Goal: Transaction & Acquisition: Book appointment/travel/reservation

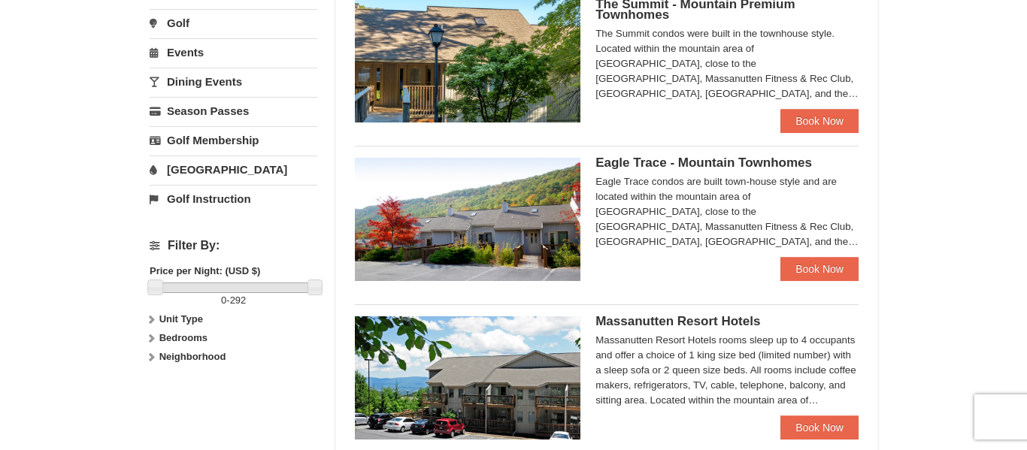
scroll to position [478, 0]
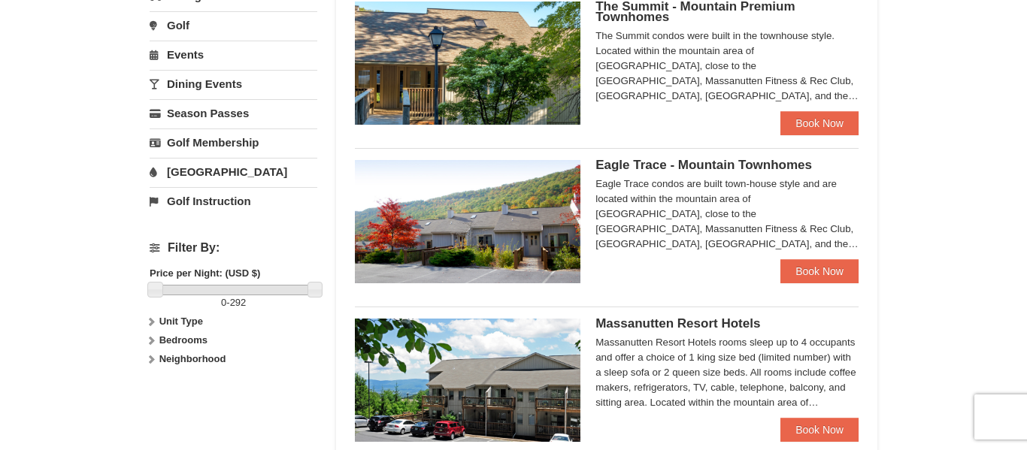
click at [695, 211] on div "Eagle Trace condos are built town-house style and are located within the mounta…" at bounding box center [727, 214] width 263 height 75
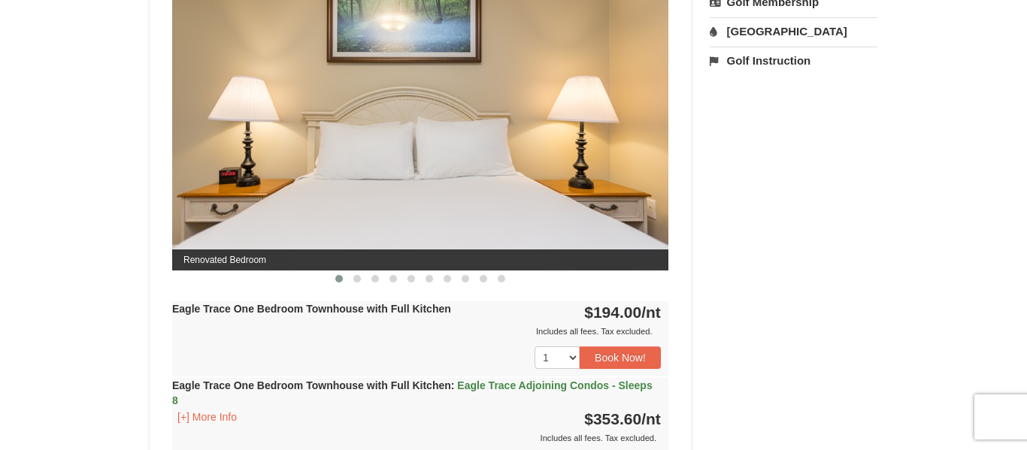
scroll to position [656, 0]
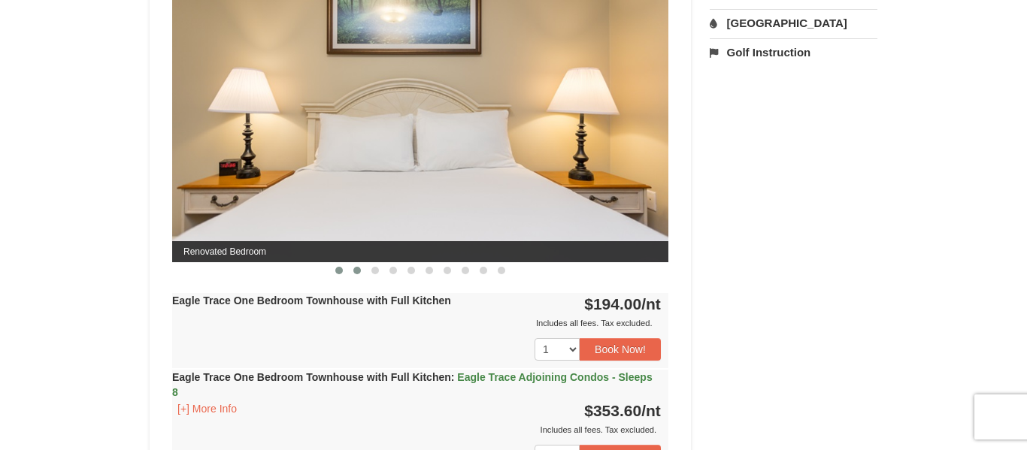
click at [358, 268] on span at bounding box center [357, 271] width 8 height 8
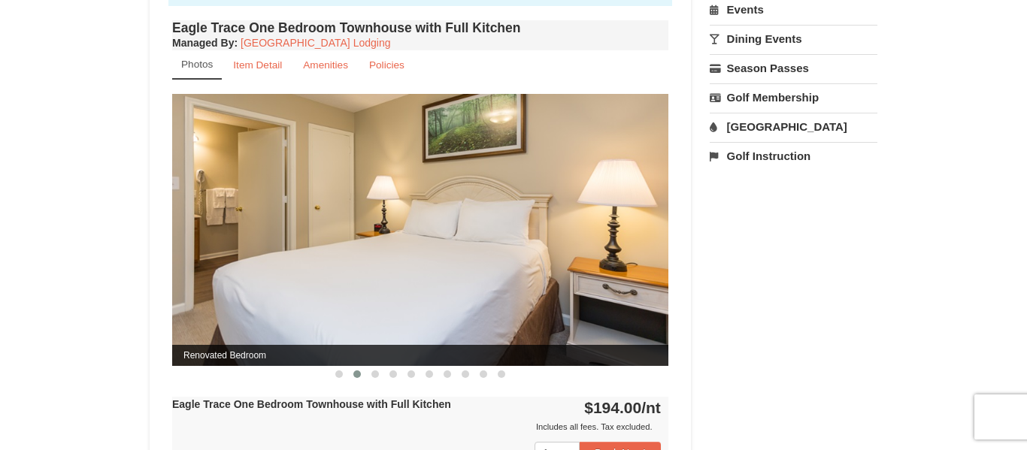
scroll to position [550, 0]
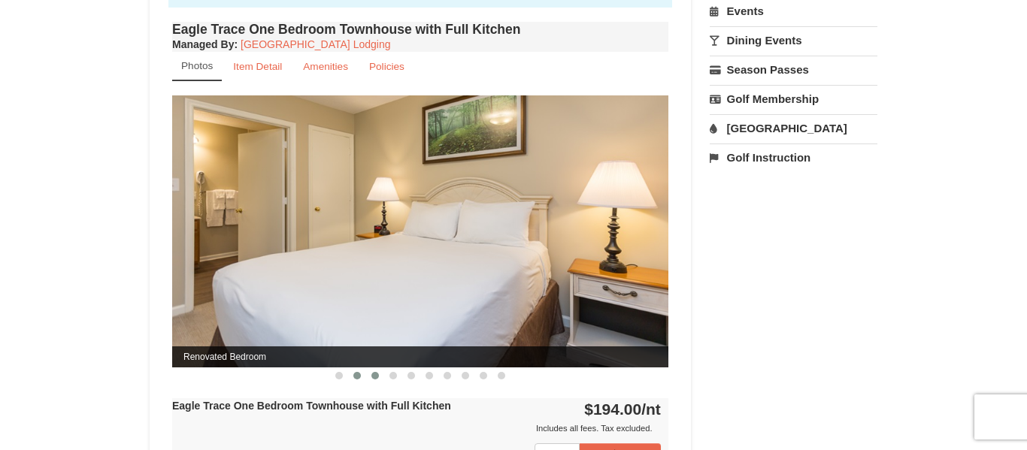
click at [377, 377] on span at bounding box center [375, 376] width 8 height 8
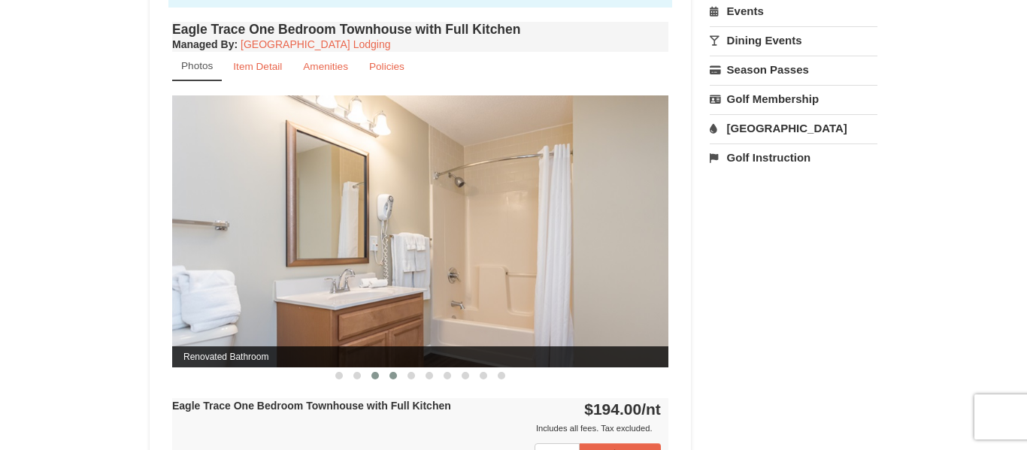
click at [391, 381] on button at bounding box center [393, 375] width 18 height 15
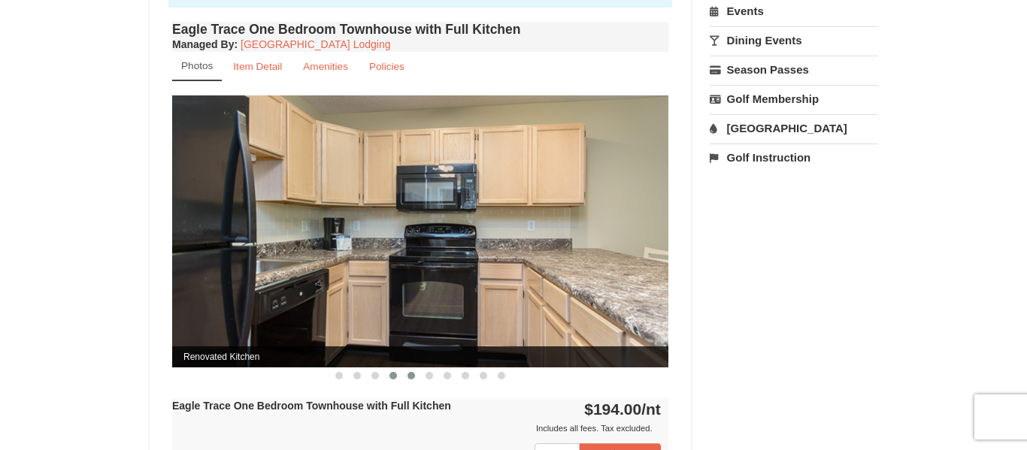
click at [413, 381] on button at bounding box center [411, 375] width 18 height 15
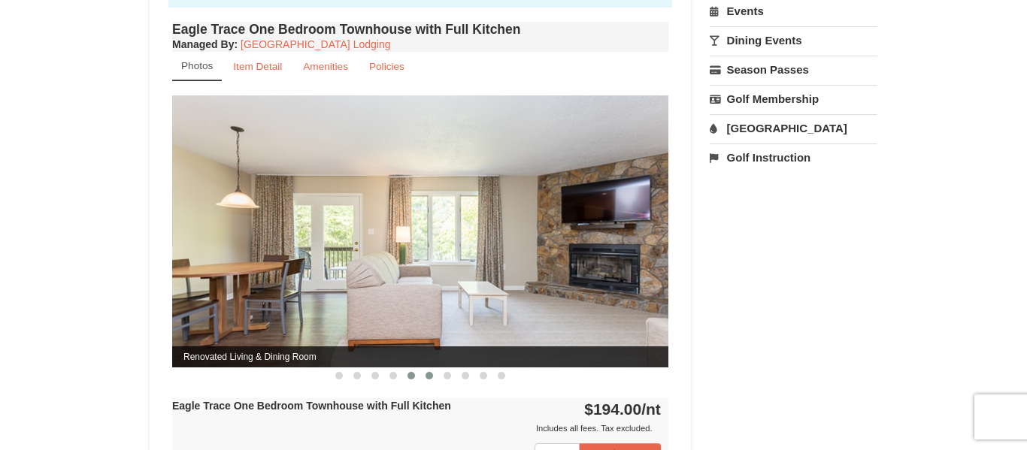
click at [425, 382] on button at bounding box center [429, 375] width 18 height 15
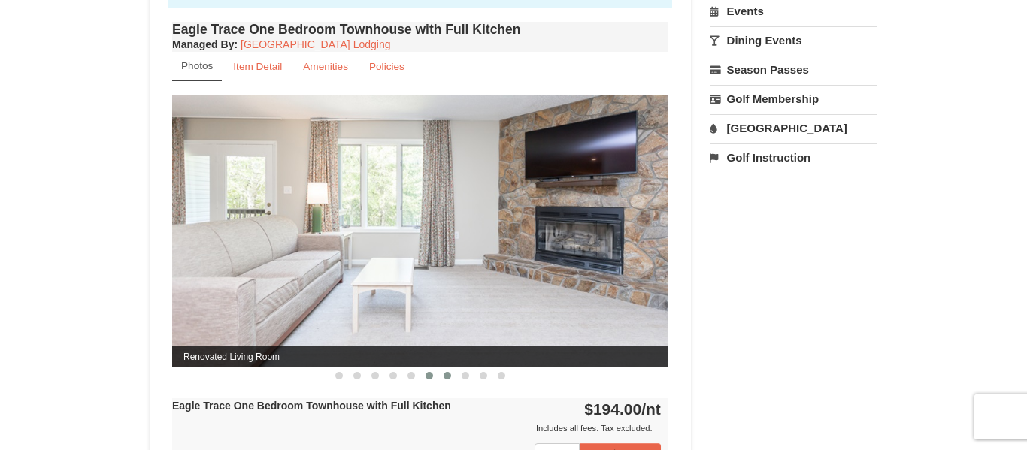
click at [444, 381] on button at bounding box center [447, 375] width 18 height 15
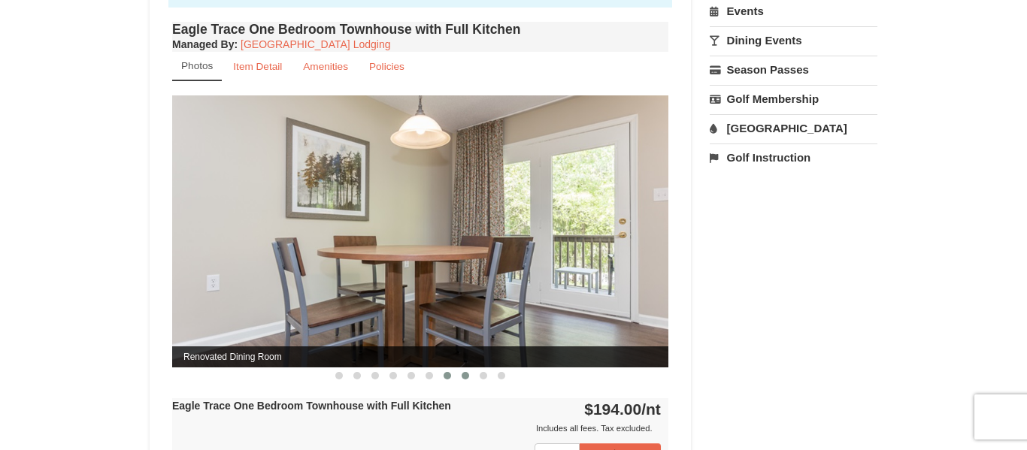
click at [465, 380] on button at bounding box center [465, 375] width 18 height 15
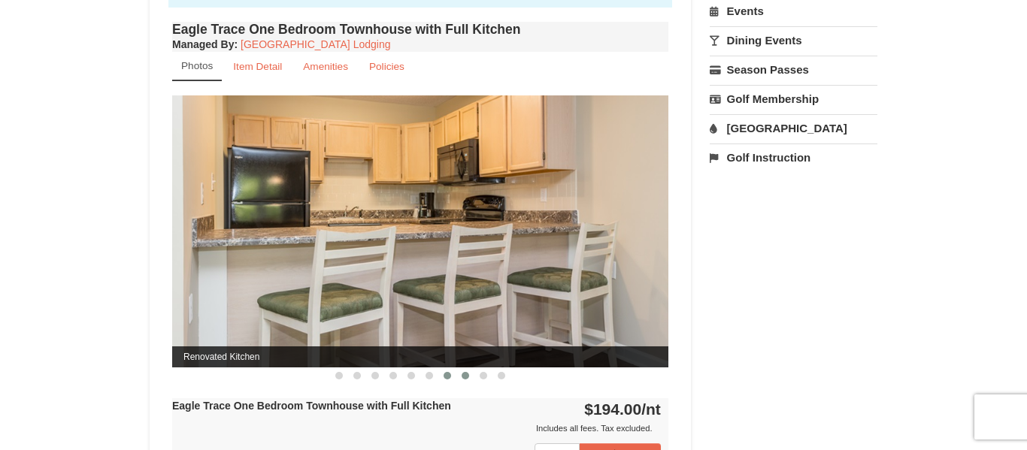
click at [448, 372] on span at bounding box center [448, 376] width 8 height 8
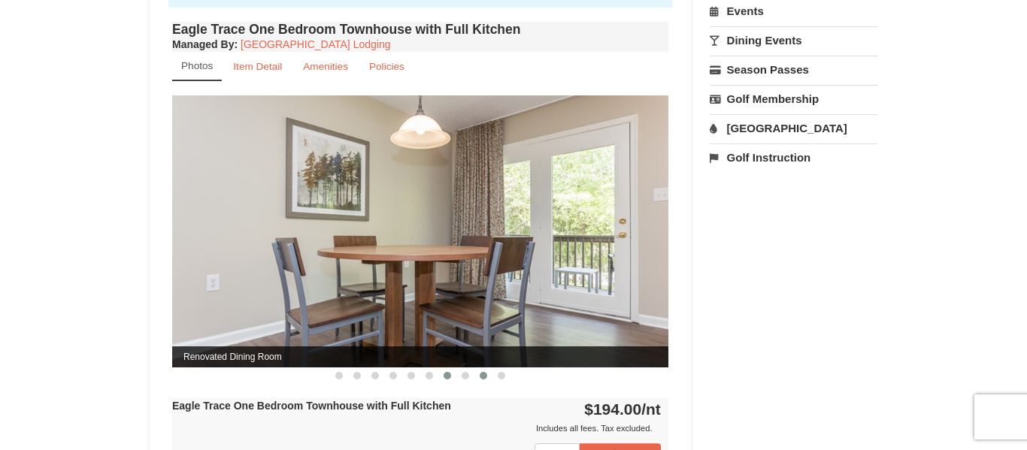
click at [488, 378] on button at bounding box center [483, 375] width 18 height 15
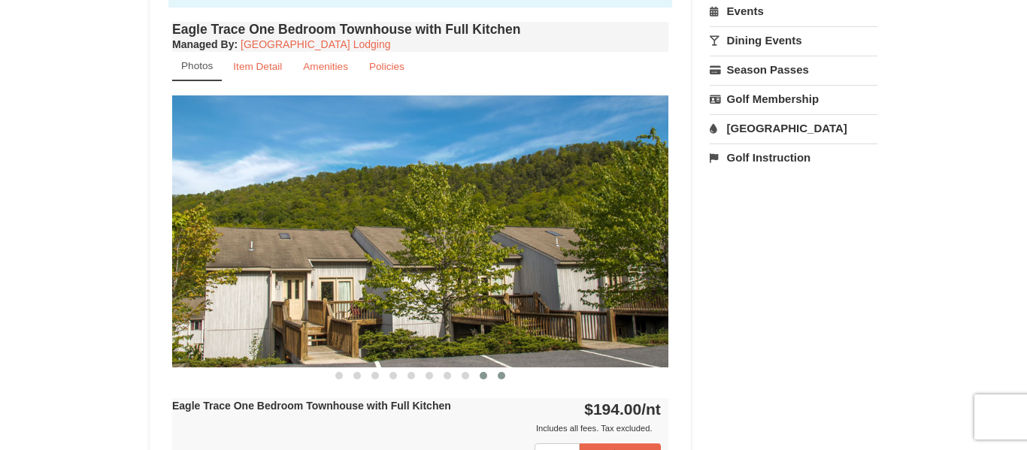
click at [499, 378] on span at bounding box center [502, 376] width 8 height 8
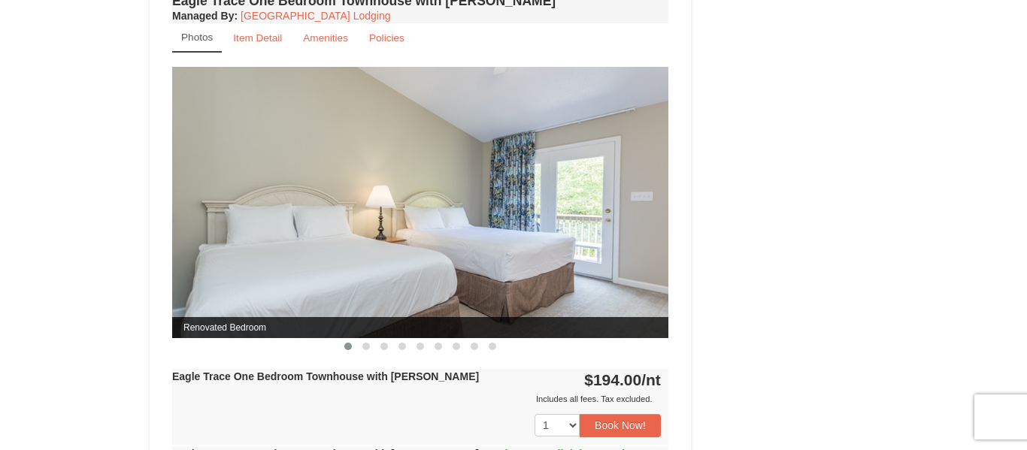
scroll to position [1199, 0]
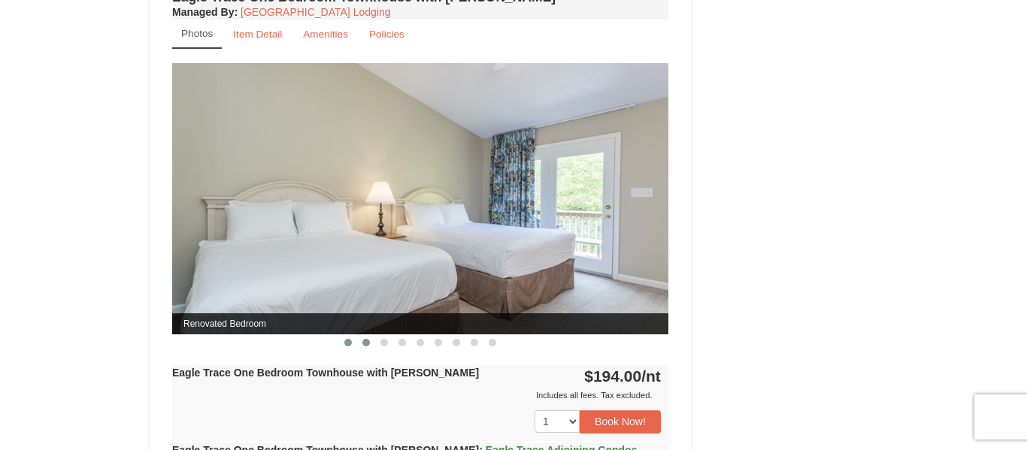
click at [363, 344] on span at bounding box center [366, 343] width 8 height 8
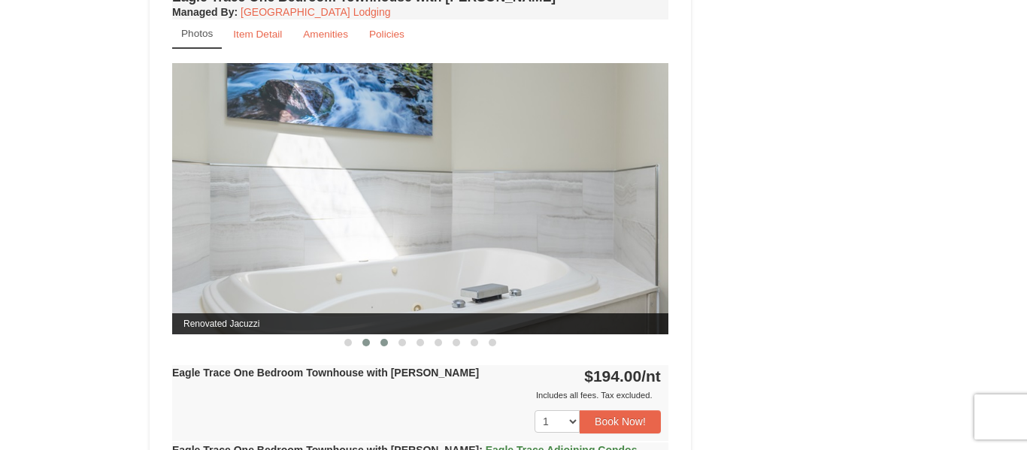
click at [382, 348] on button at bounding box center [384, 342] width 18 height 15
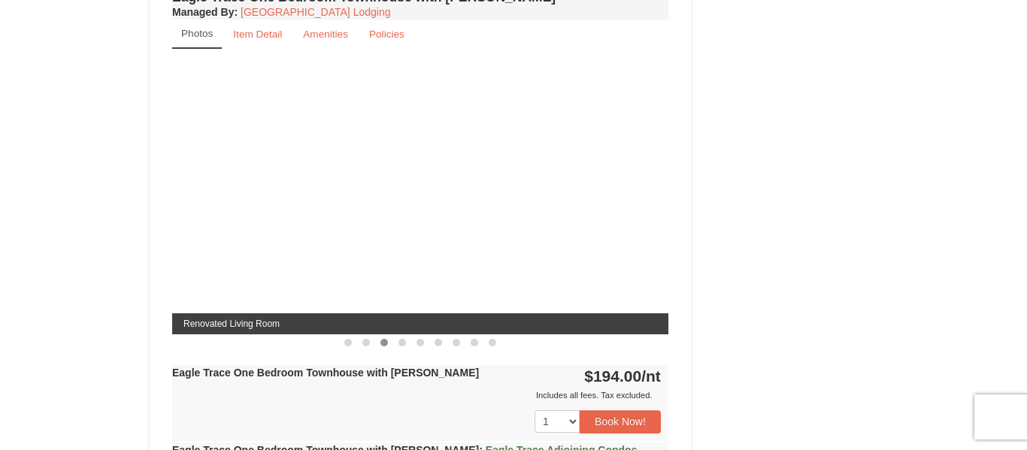
click at [382, 348] on button at bounding box center [384, 342] width 18 height 15
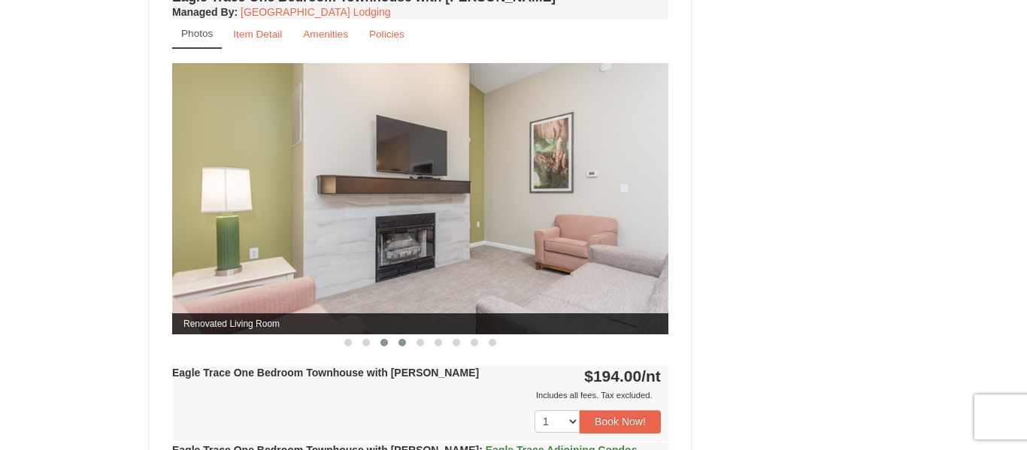
click at [404, 344] on span at bounding box center [403, 343] width 8 height 8
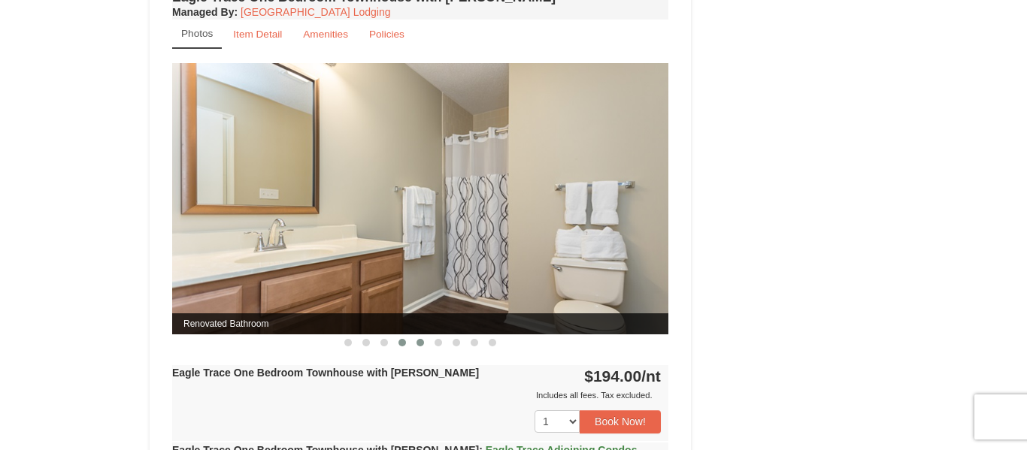
click at [417, 344] on span at bounding box center [421, 343] width 8 height 8
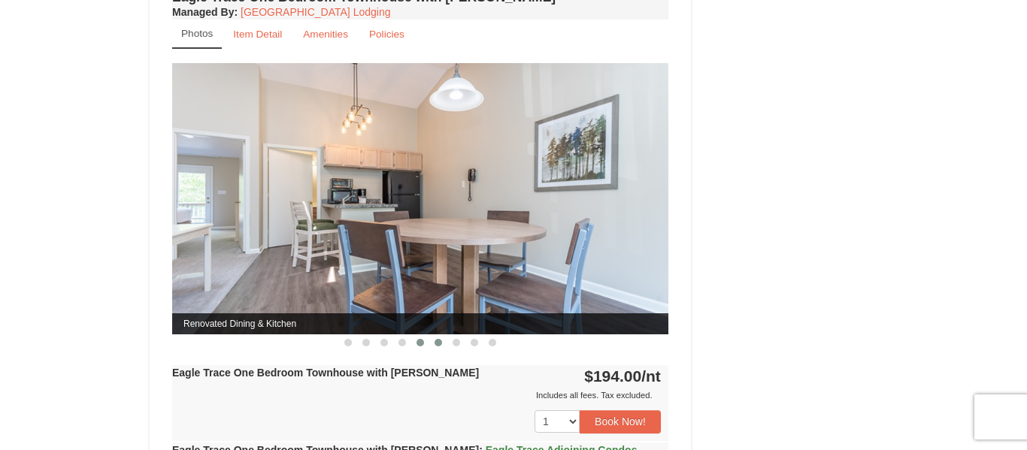
click at [439, 343] on span at bounding box center [439, 343] width 8 height 8
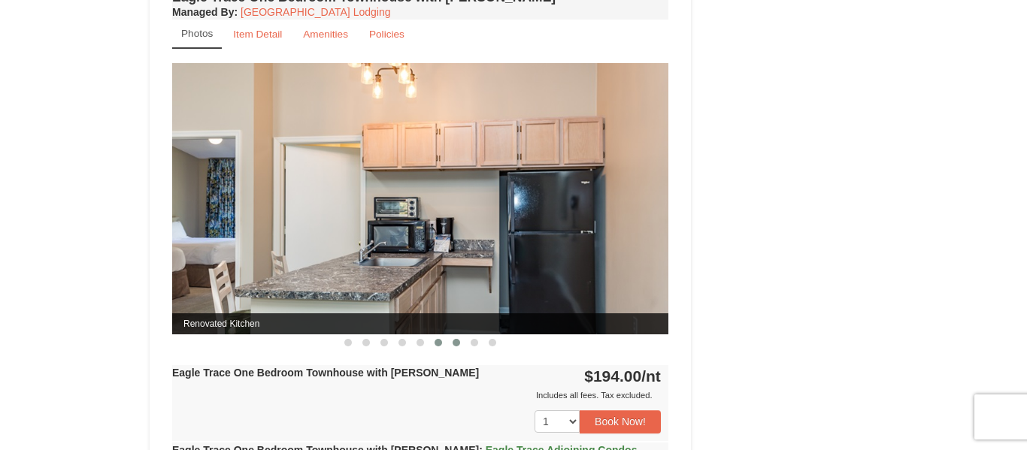
click at [453, 344] on span at bounding box center [457, 343] width 8 height 8
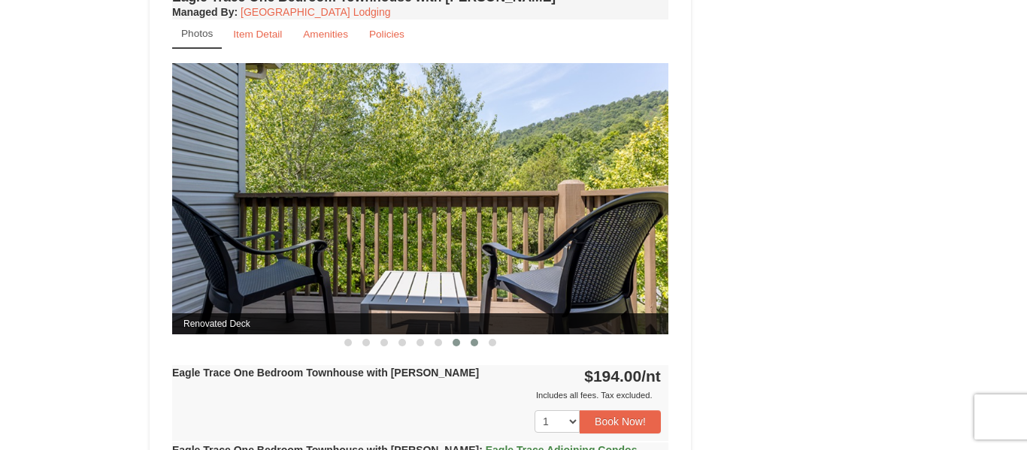
click at [474, 346] on span at bounding box center [475, 343] width 8 height 8
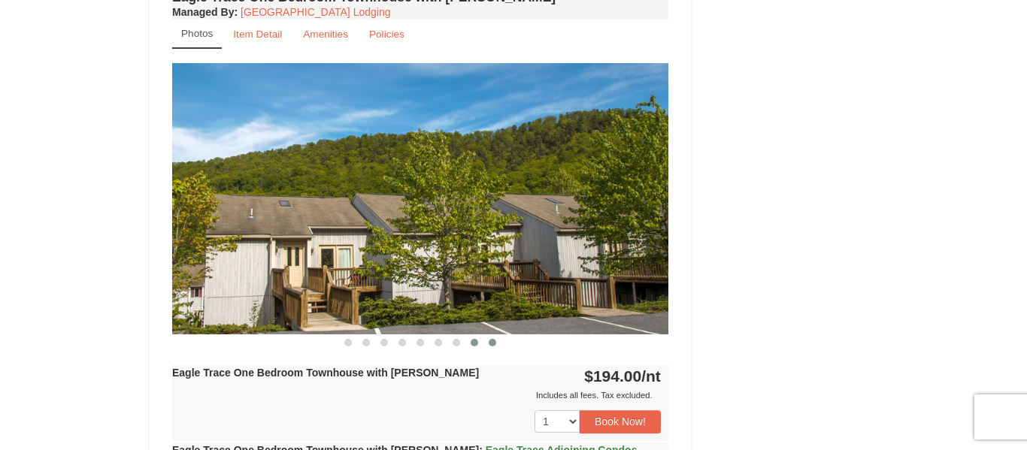
click at [484, 346] on button at bounding box center [493, 342] width 18 height 15
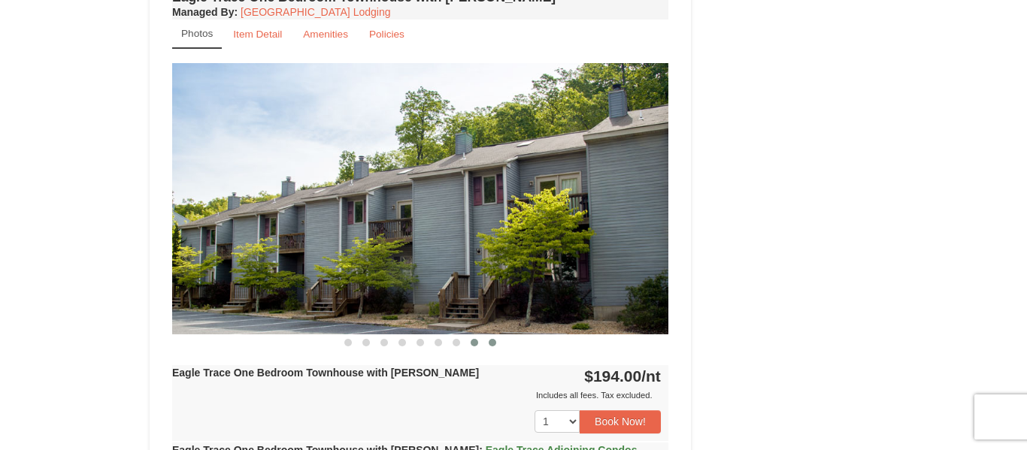
click at [475, 346] on span at bounding box center [475, 343] width 8 height 8
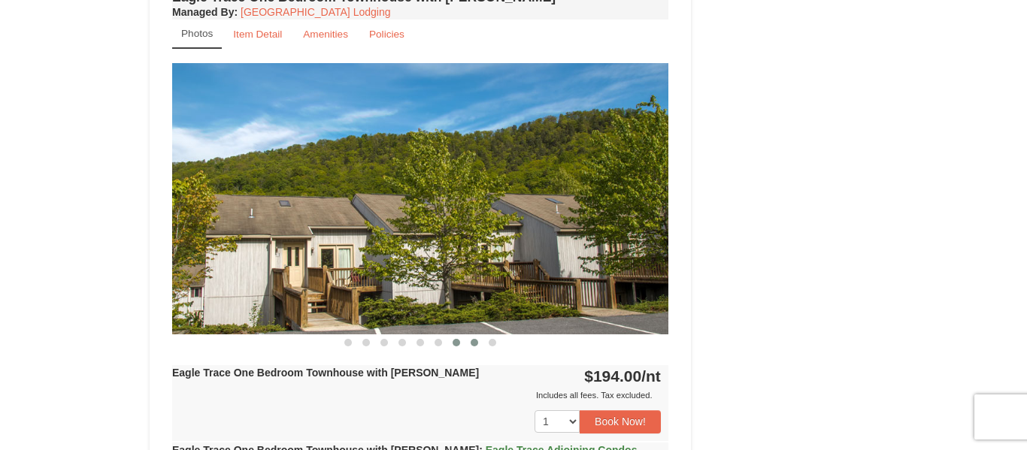
click at [454, 343] on span at bounding box center [457, 343] width 8 height 8
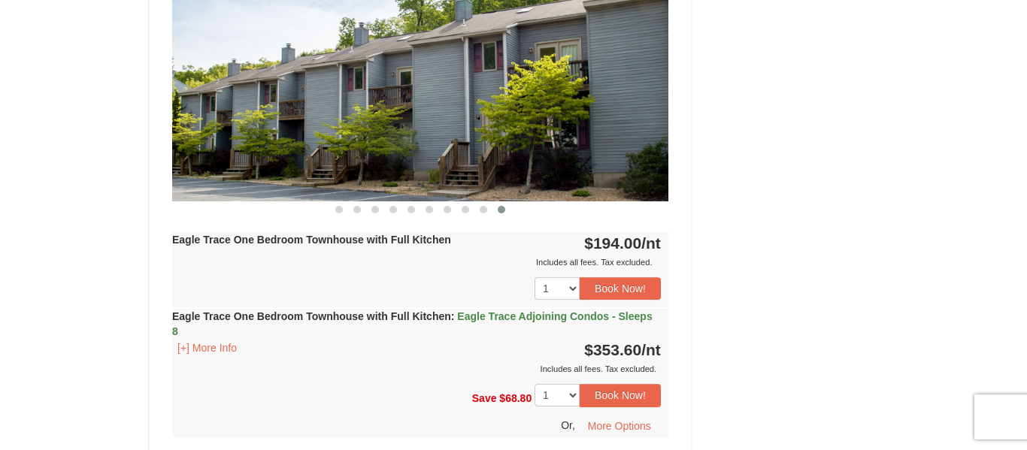
scroll to position [716, 0]
click at [398, 212] on button at bounding box center [393, 210] width 18 height 15
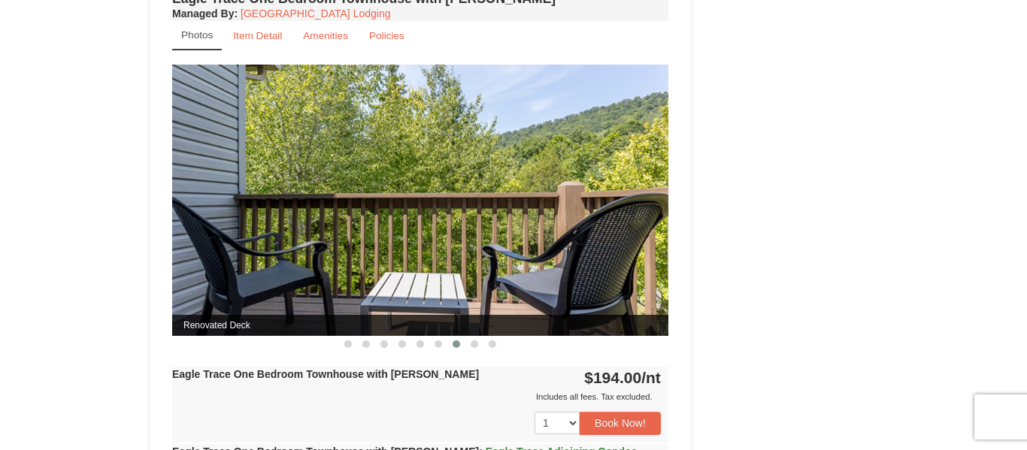
scroll to position [1195, 0]
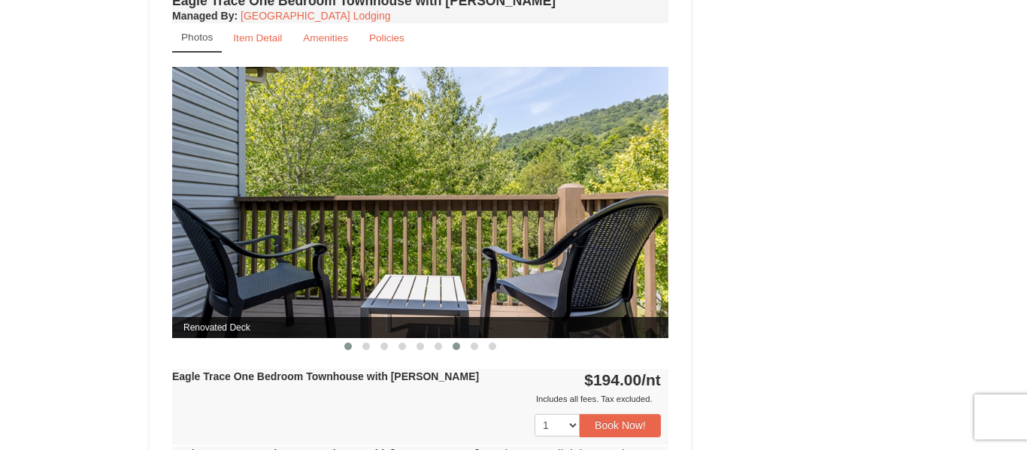
click at [347, 345] on span at bounding box center [348, 347] width 8 height 8
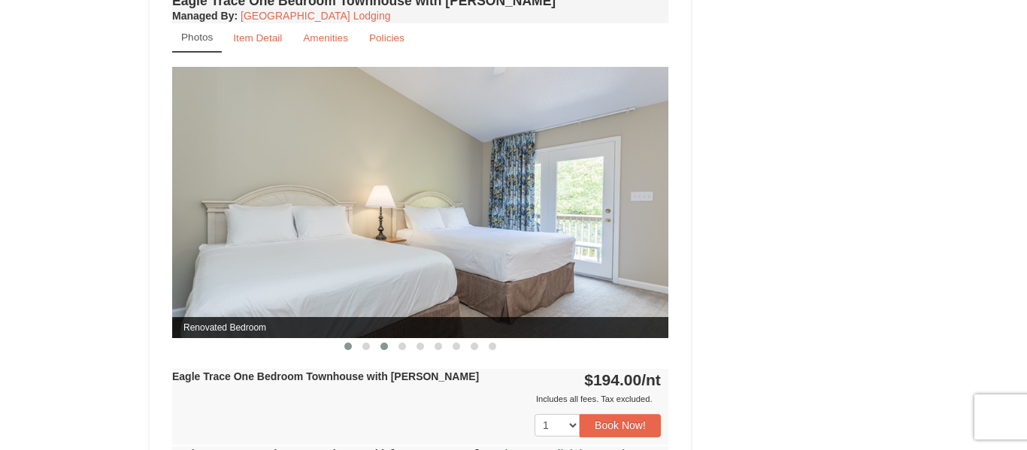
click at [381, 345] on span at bounding box center [384, 347] width 8 height 8
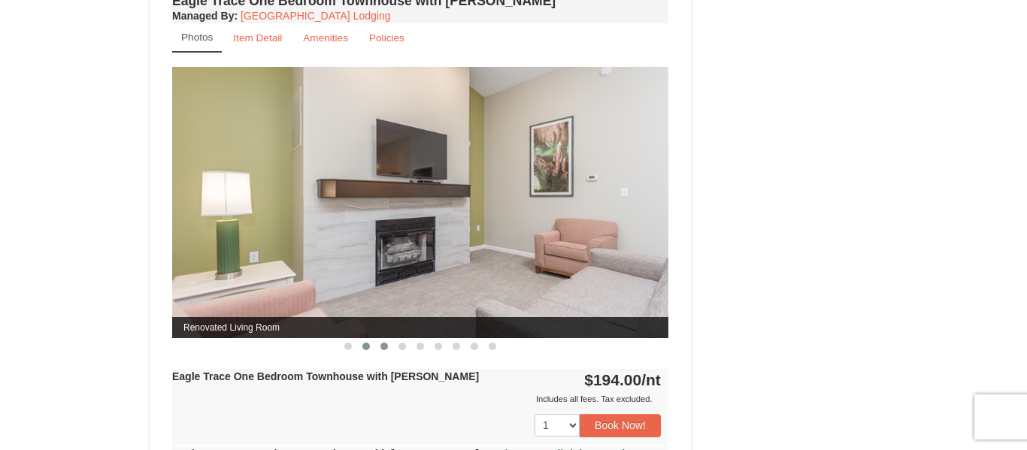
click at [368, 349] on span at bounding box center [366, 347] width 8 height 8
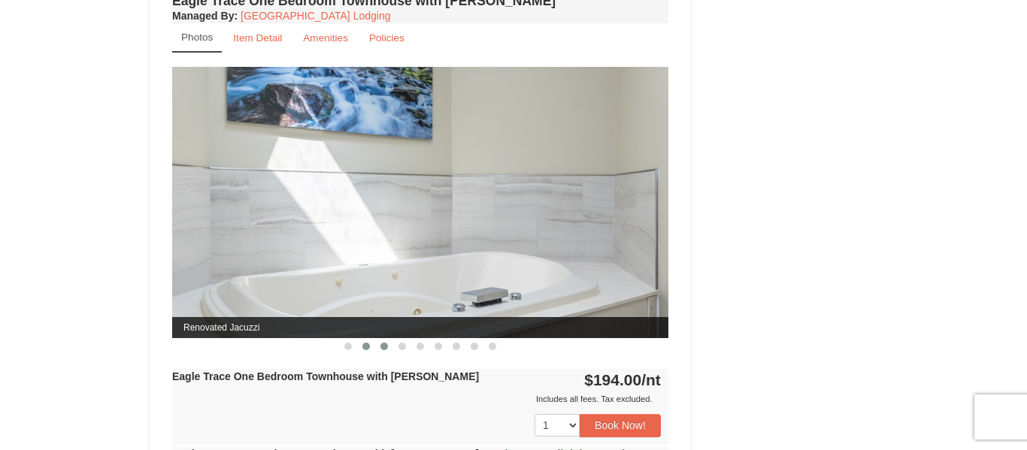
click at [390, 349] on button at bounding box center [384, 346] width 18 height 15
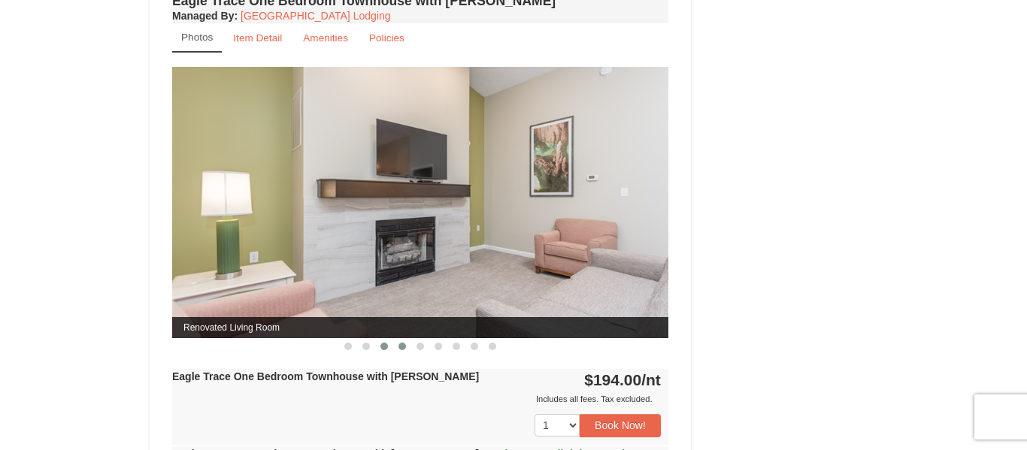
click at [402, 350] on span at bounding box center [403, 347] width 8 height 8
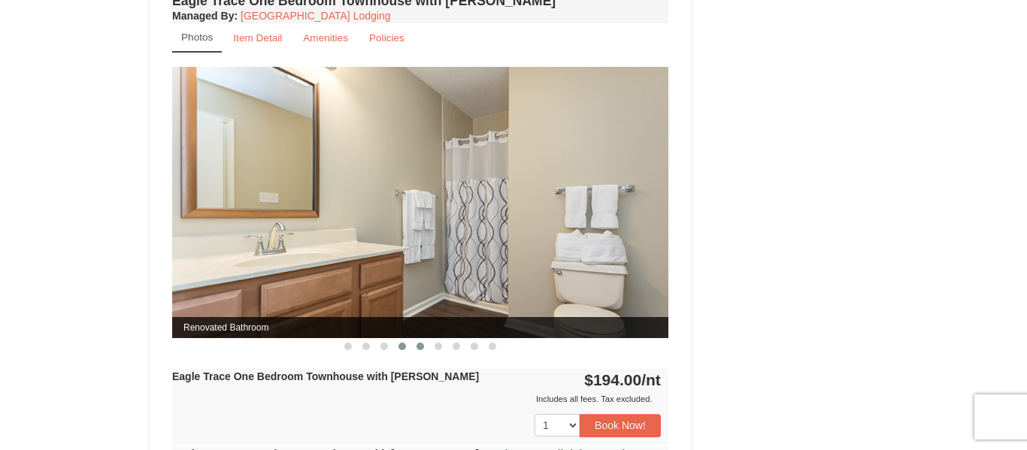
click at [419, 347] on span at bounding box center [421, 347] width 8 height 8
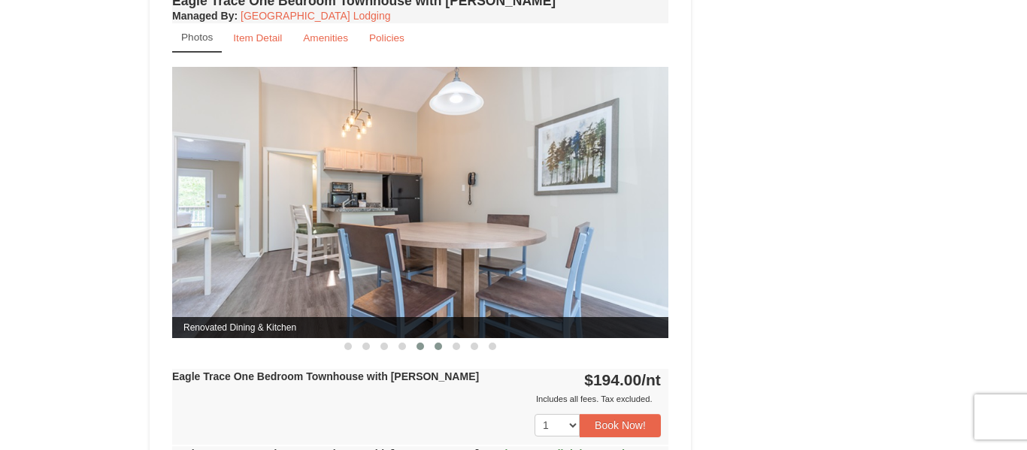
click at [439, 352] on button at bounding box center [438, 346] width 18 height 15
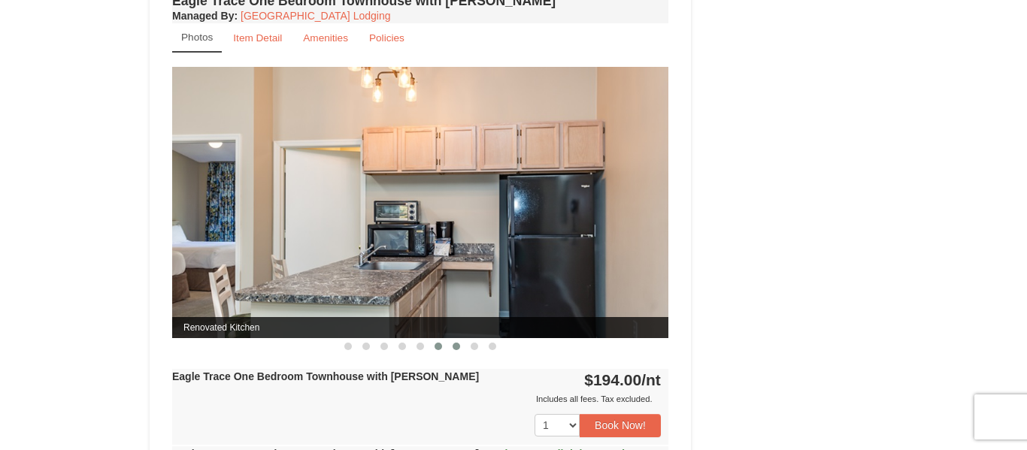
click at [455, 350] on span at bounding box center [457, 347] width 8 height 8
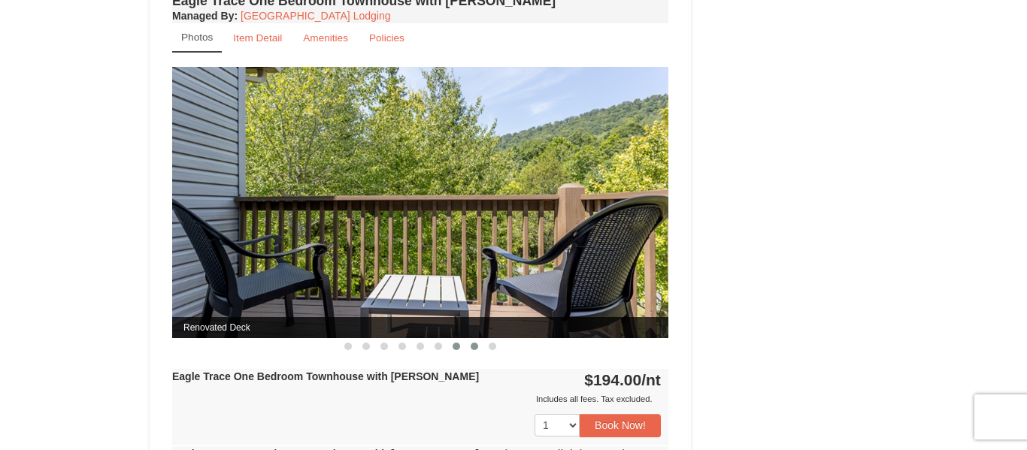
click at [472, 353] on button at bounding box center [474, 346] width 18 height 15
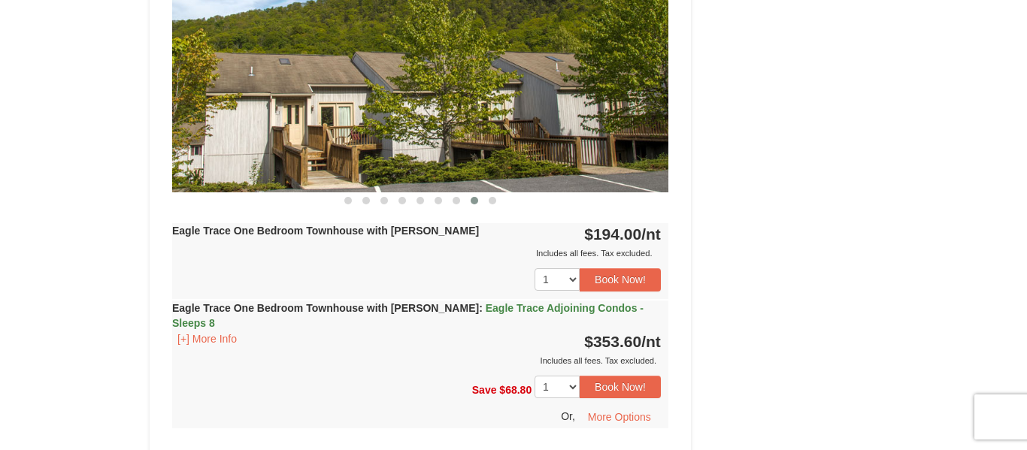
scroll to position [1344, 0]
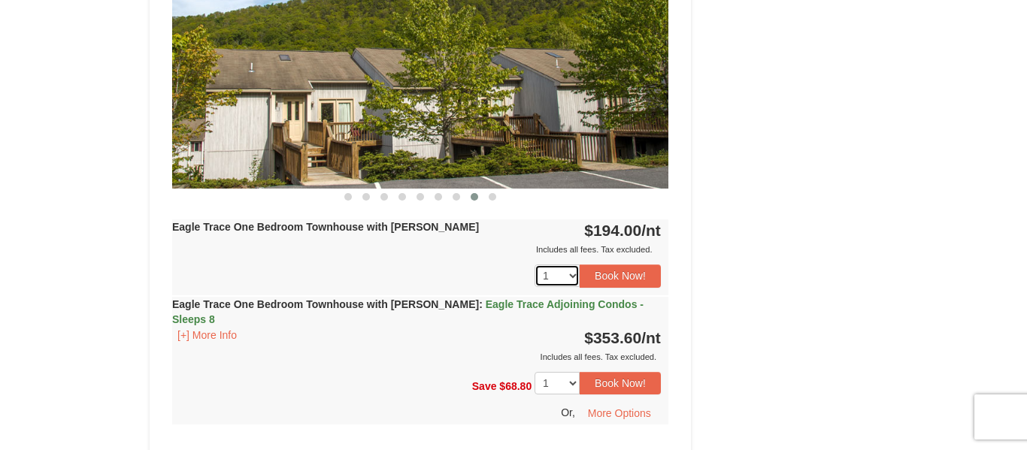
click at [574, 279] on select "1 2 3 4 5 6 7 8 9 10" at bounding box center [557, 276] width 45 height 23
click at [535, 265] on select "1 2 3 4 5 6 7 8 9 10" at bounding box center [557, 276] width 45 height 23
click at [575, 280] on select "1 2 3 4 5 6 7 8 9 10" at bounding box center [557, 276] width 45 height 23
select select "1"
click at [535, 265] on select "1 2 3 4 5 6 7 8 9 10" at bounding box center [557, 276] width 45 height 23
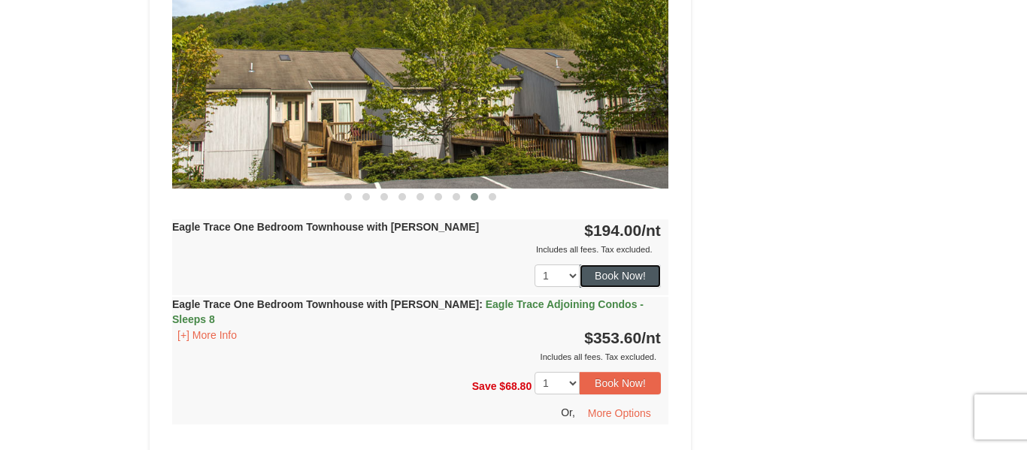
click at [628, 278] on button "Book Now!" at bounding box center [620, 276] width 81 height 23
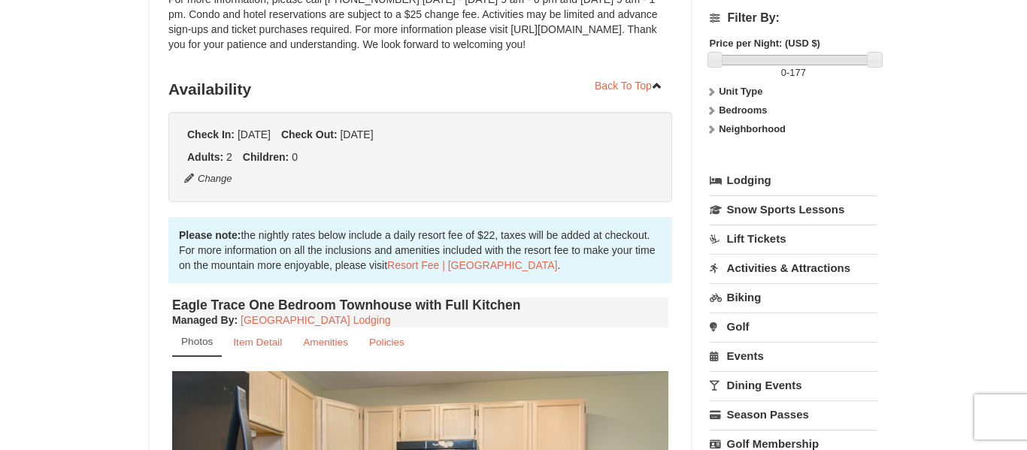
scroll to position [147, 0]
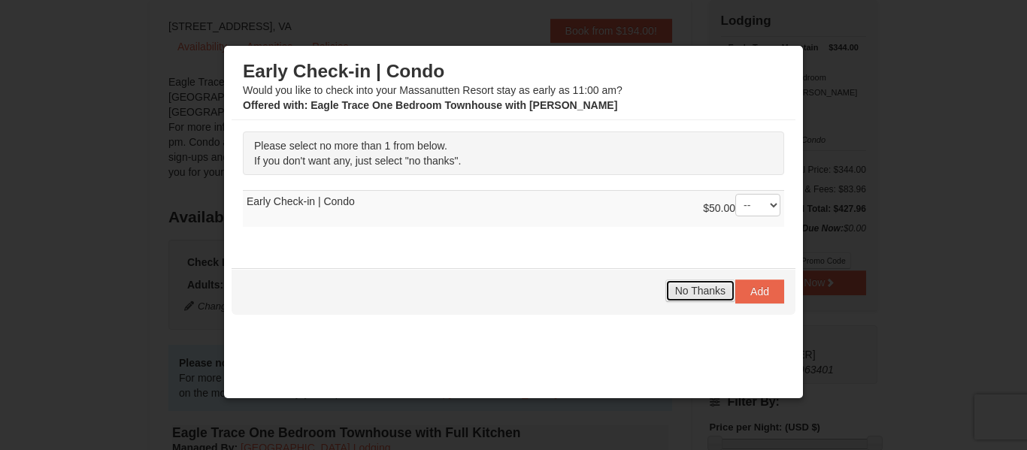
click at [700, 293] on span "No Thanks" at bounding box center [700, 291] width 50 height 12
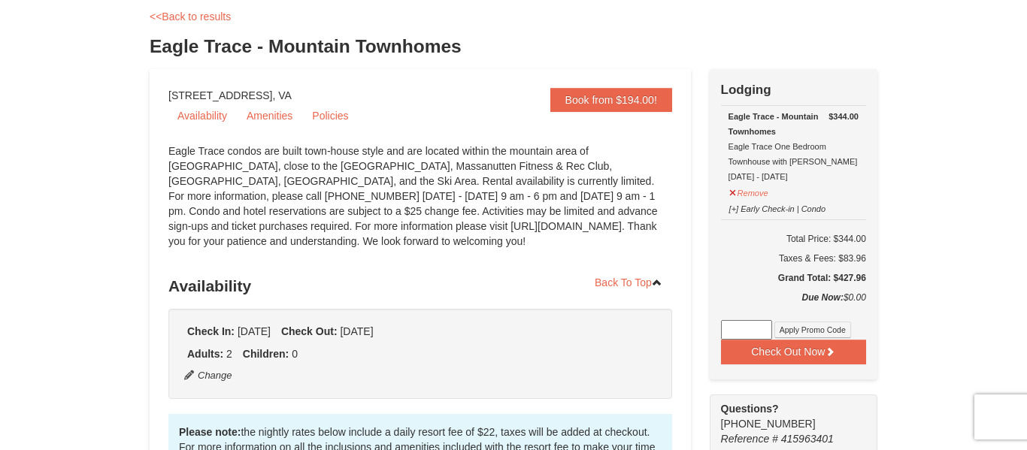
scroll to position [74, 0]
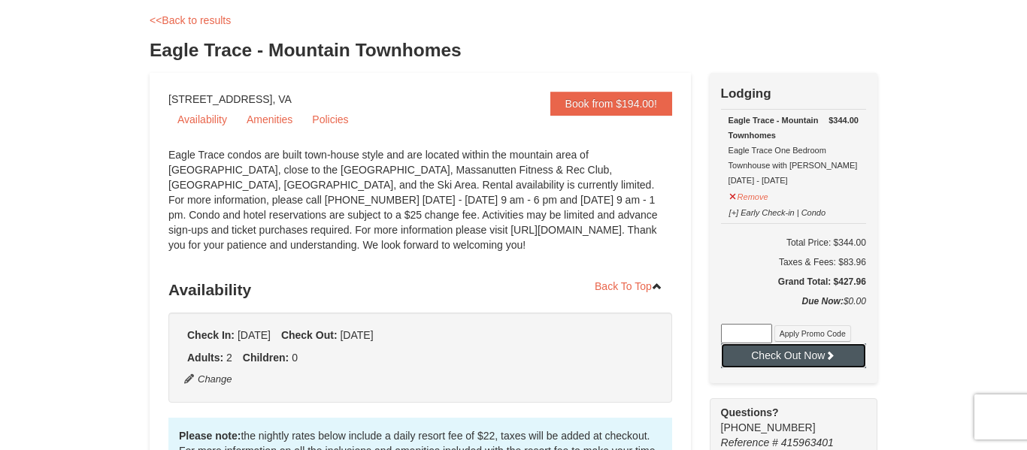
click at [807, 364] on button "Check Out Now" at bounding box center [793, 356] width 145 height 24
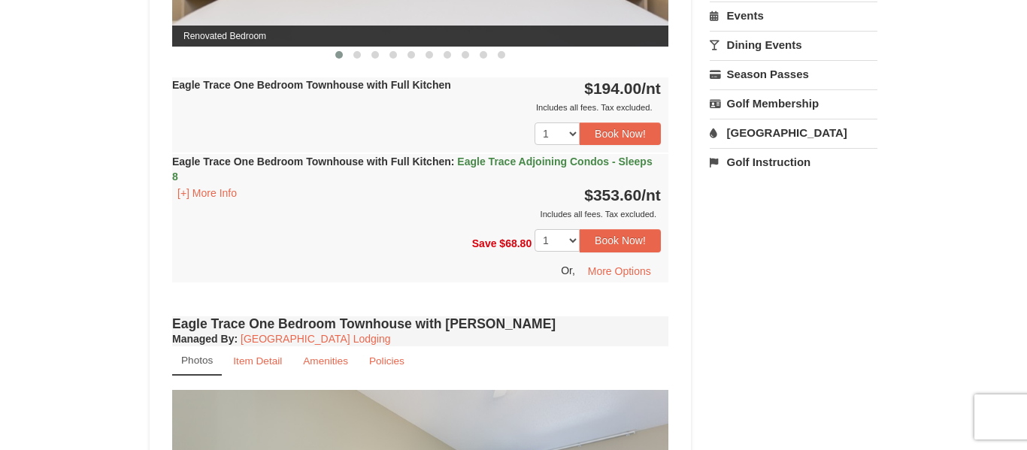
scroll to position [868, 0]
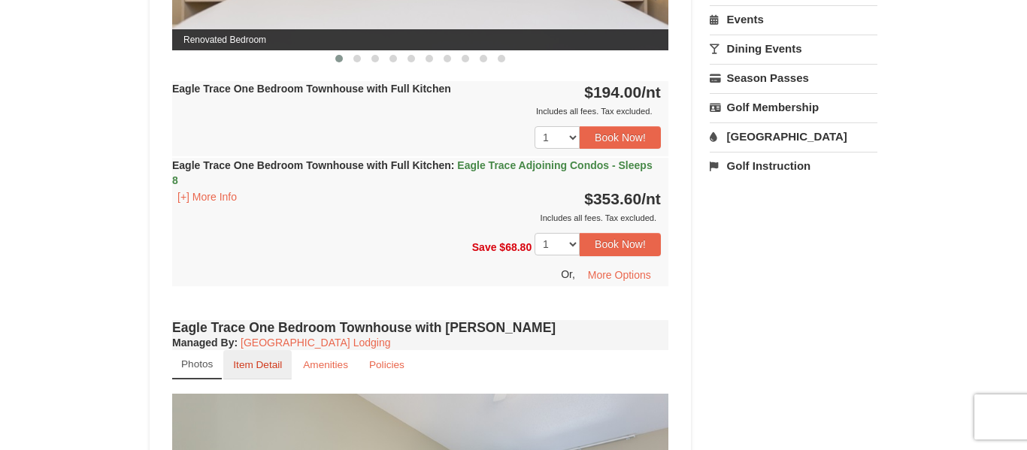
click at [261, 368] on small "Item Detail" at bounding box center [257, 364] width 49 height 11
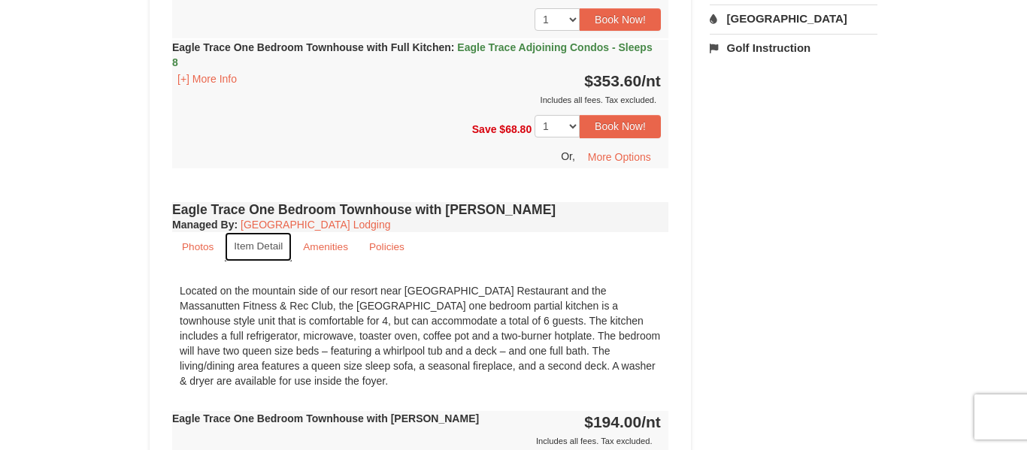
scroll to position [981, 0]
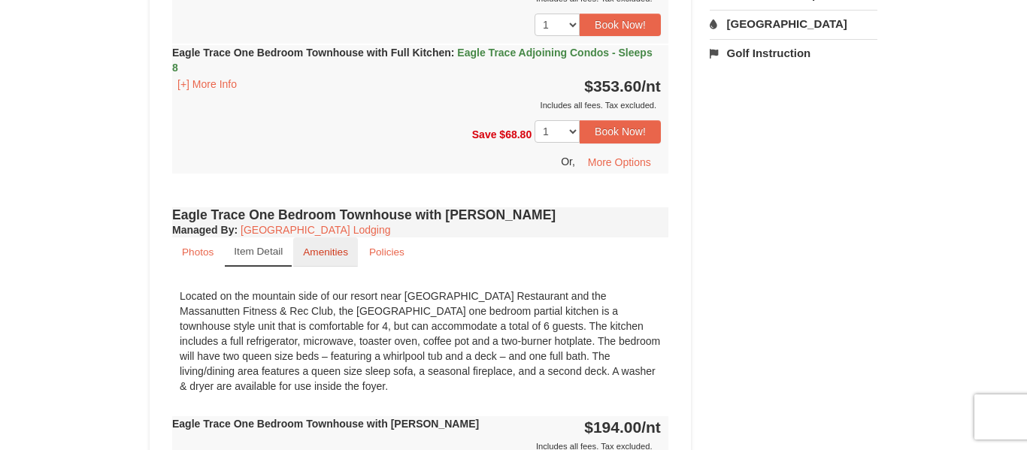
click at [305, 259] on link "Amenities" at bounding box center [325, 252] width 65 height 29
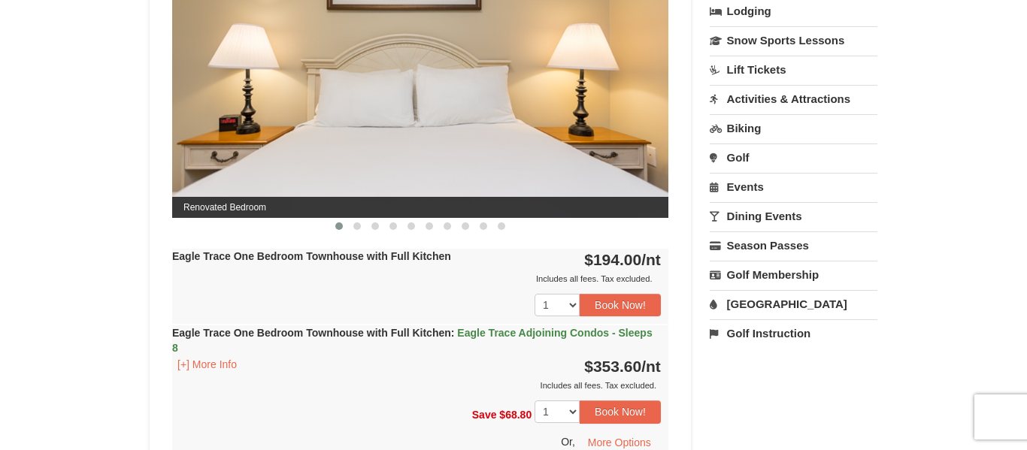
scroll to position [701, 0]
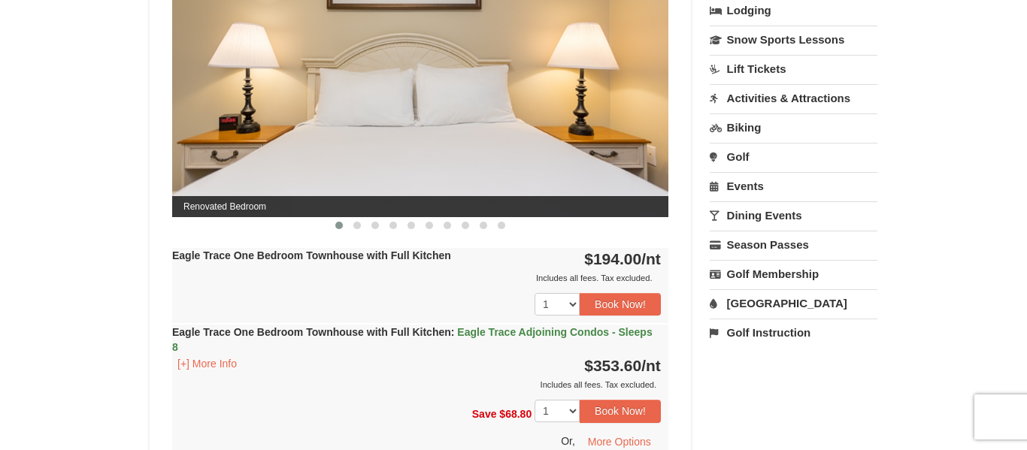
click at [784, 217] on link "Dining Events" at bounding box center [794, 216] width 168 height 28
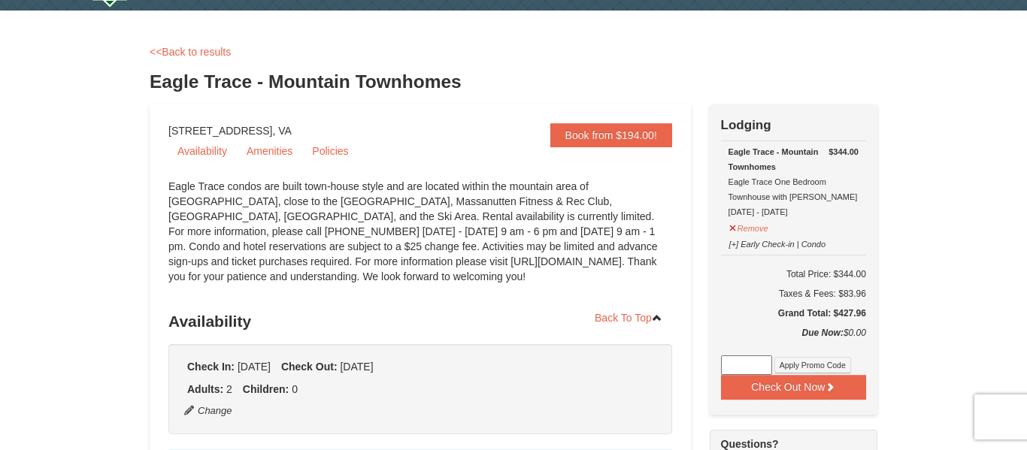
scroll to position [0, 0]
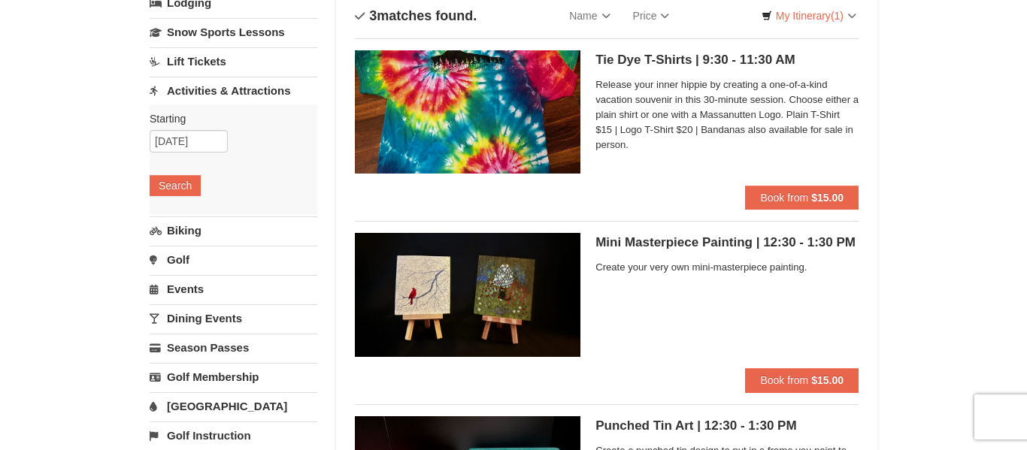
scroll to position [108, 0]
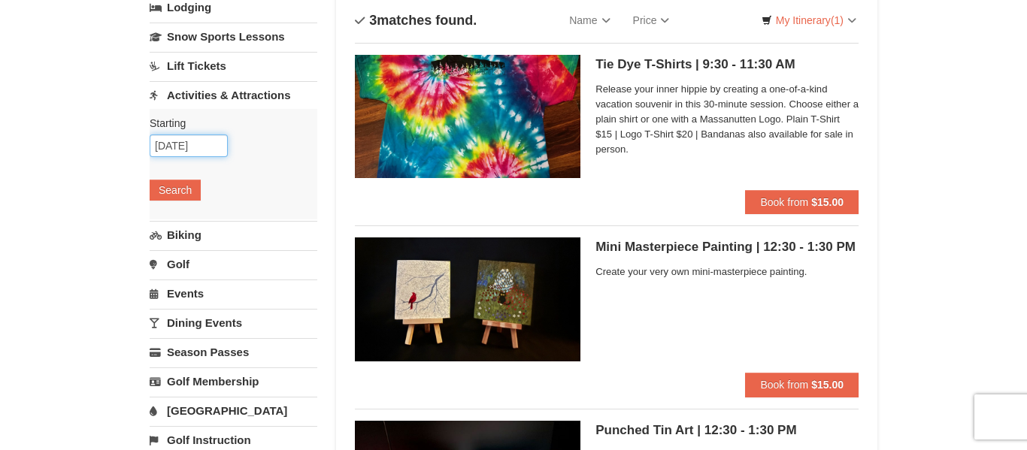
click at [180, 147] on input "01/18/2026" at bounding box center [189, 146] width 78 height 23
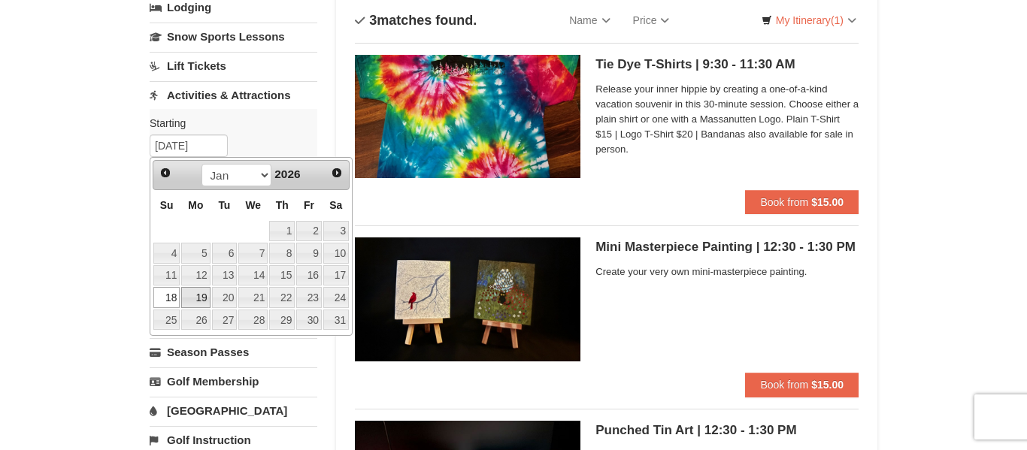
click at [201, 296] on link "19" at bounding box center [195, 297] width 29 height 21
type input "[DATE]"
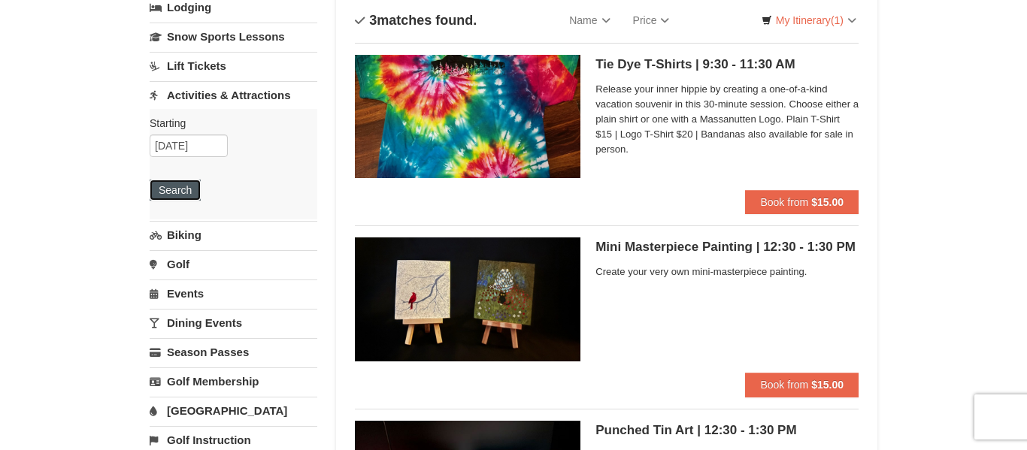
click at [178, 199] on button "Search" at bounding box center [175, 190] width 51 height 21
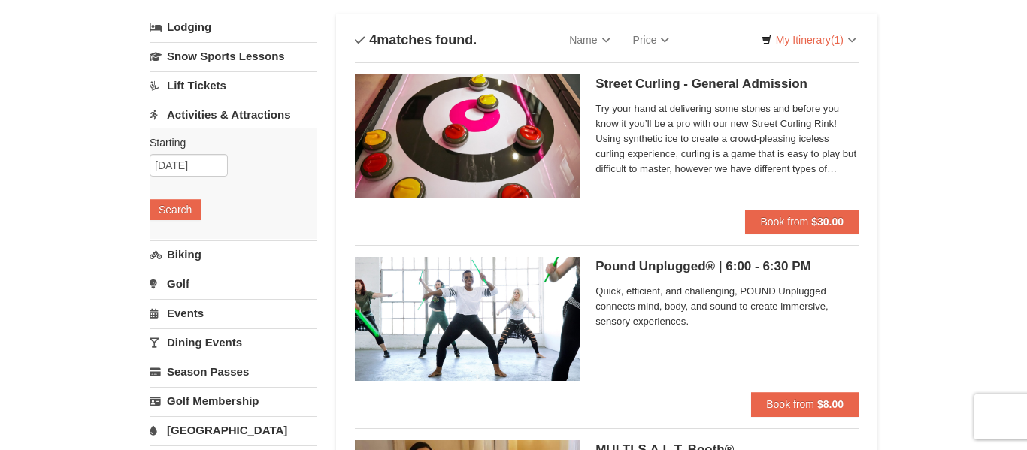
scroll to position [86, 0]
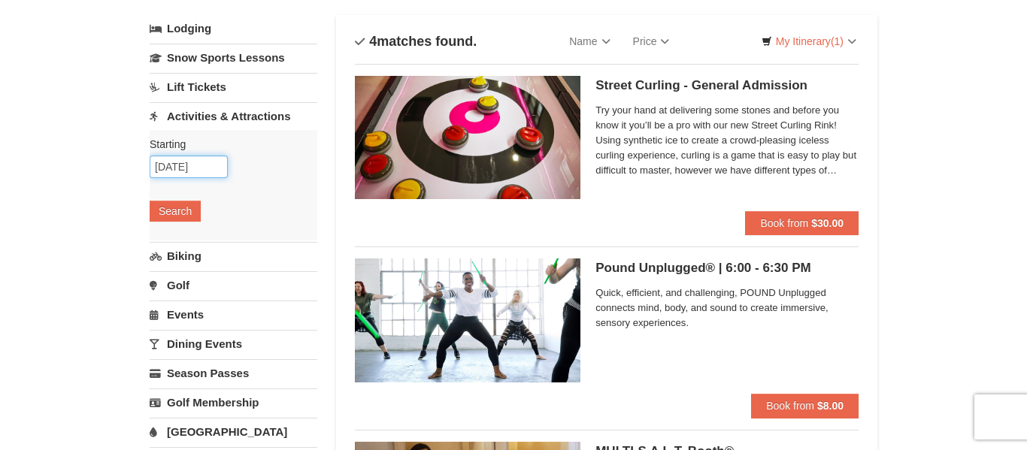
click at [182, 170] on input "[DATE]" at bounding box center [189, 167] width 78 height 23
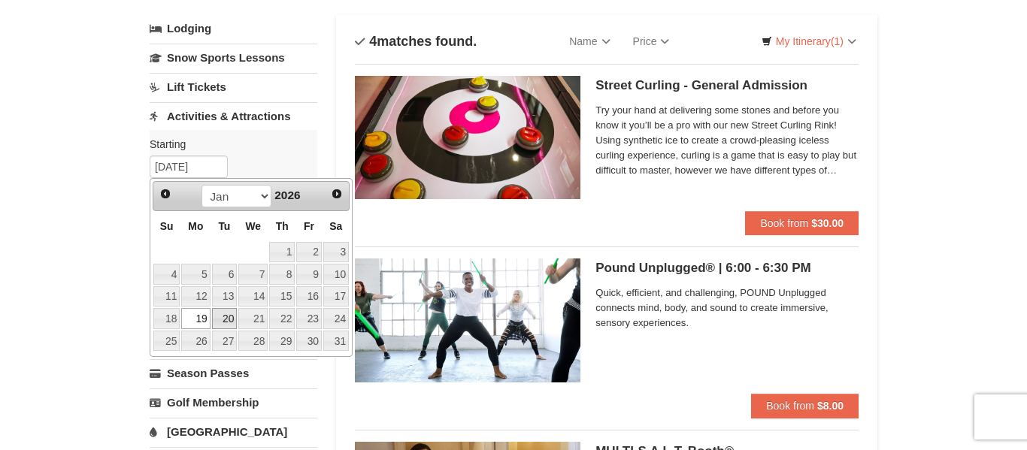
click at [229, 320] on link "20" at bounding box center [225, 318] width 26 height 21
type input "[DATE]"
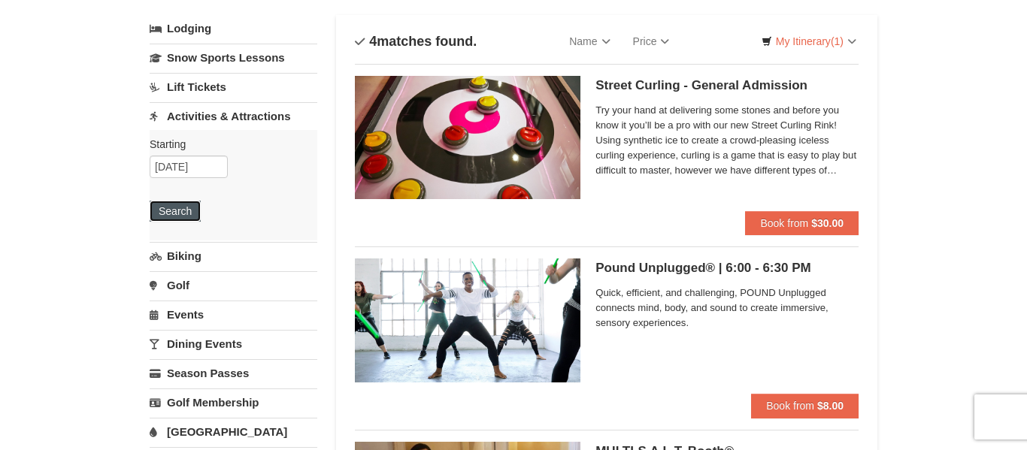
click at [177, 205] on button "Search" at bounding box center [175, 211] width 51 height 21
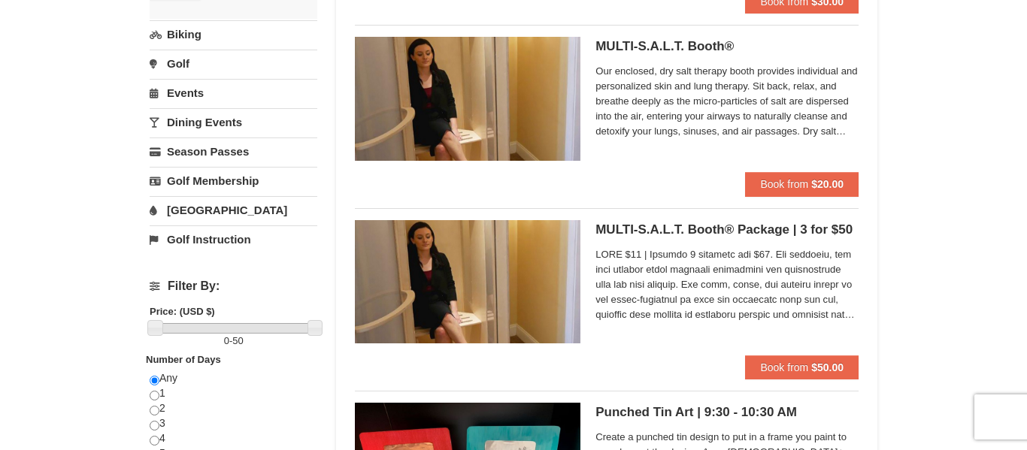
scroll to position [252, 0]
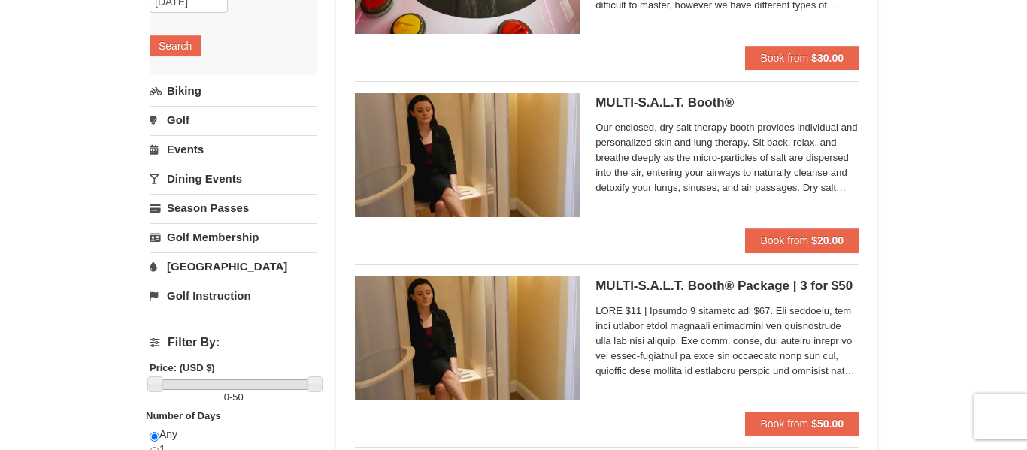
click at [206, 183] on link "Dining Events" at bounding box center [234, 179] width 168 height 28
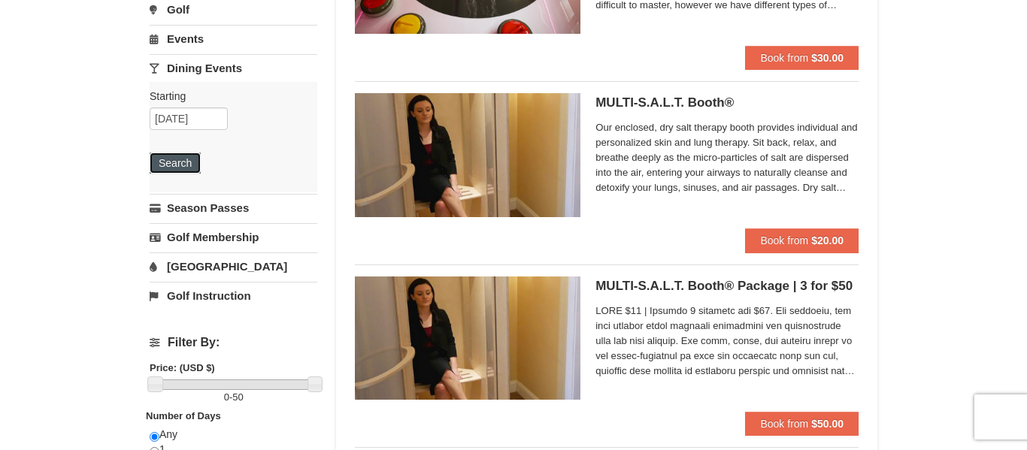
click at [190, 171] on button "Search" at bounding box center [175, 163] width 51 height 21
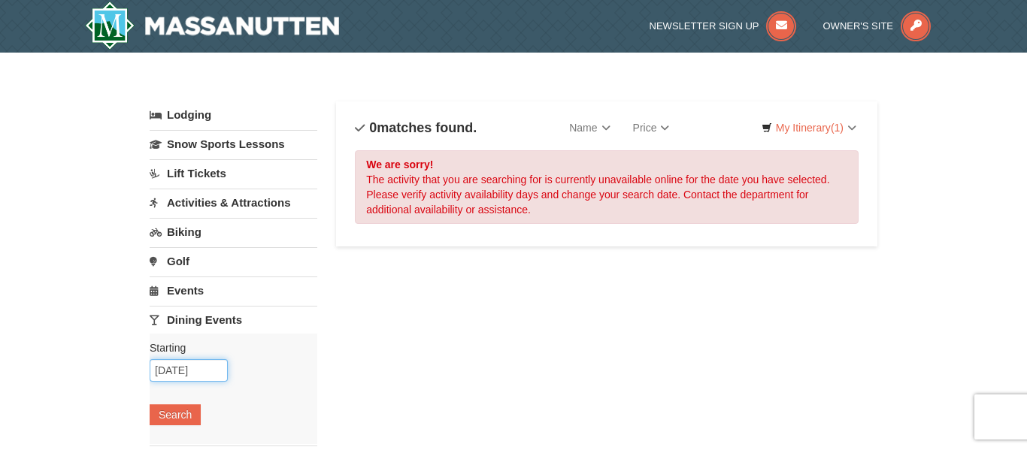
click at [176, 372] on input "01/20/2026" at bounding box center [189, 370] width 78 height 23
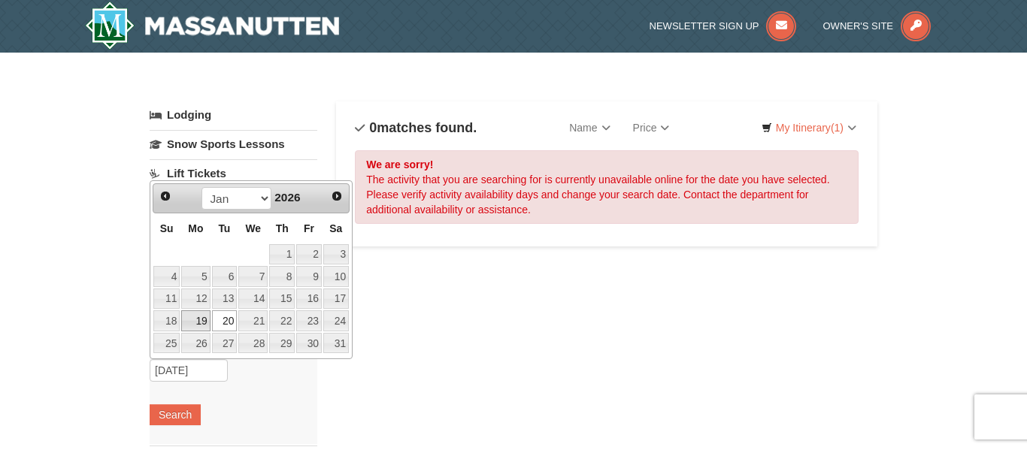
click at [193, 326] on link "19" at bounding box center [195, 321] width 29 height 21
type input "[DATE]"
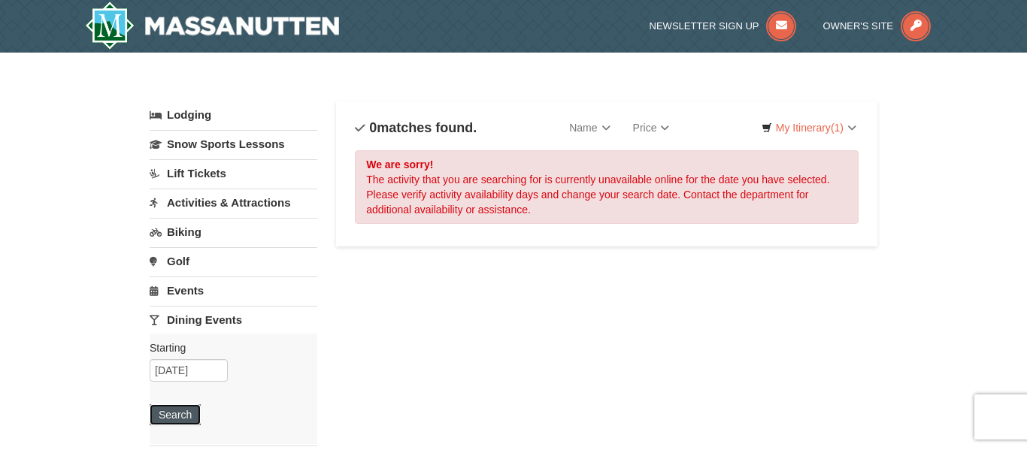
click at [188, 420] on button "Search" at bounding box center [175, 415] width 51 height 21
click at [185, 297] on link "Events" at bounding box center [234, 291] width 168 height 28
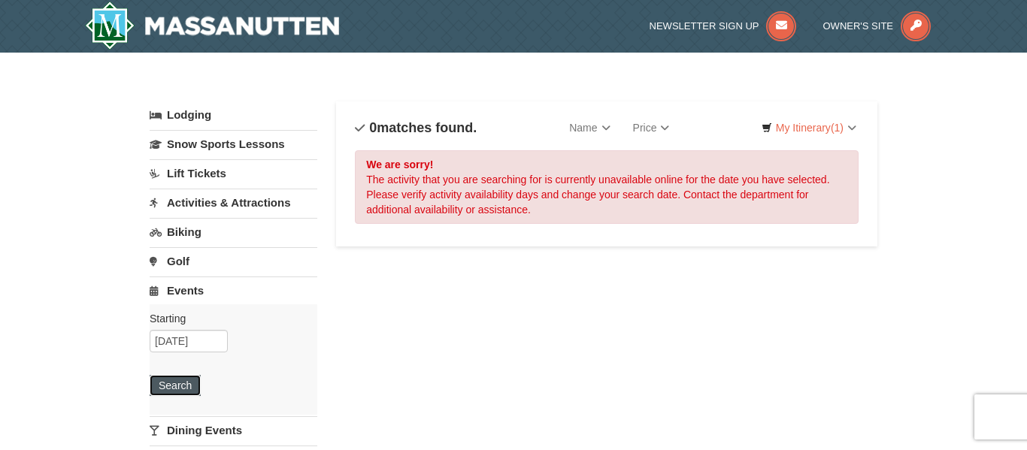
click at [189, 382] on button "Search" at bounding box center [175, 385] width 51 height 21
click at [219, 203] on link "Activities & Attractions" at bounding box center [234, 203] width 168 height 28
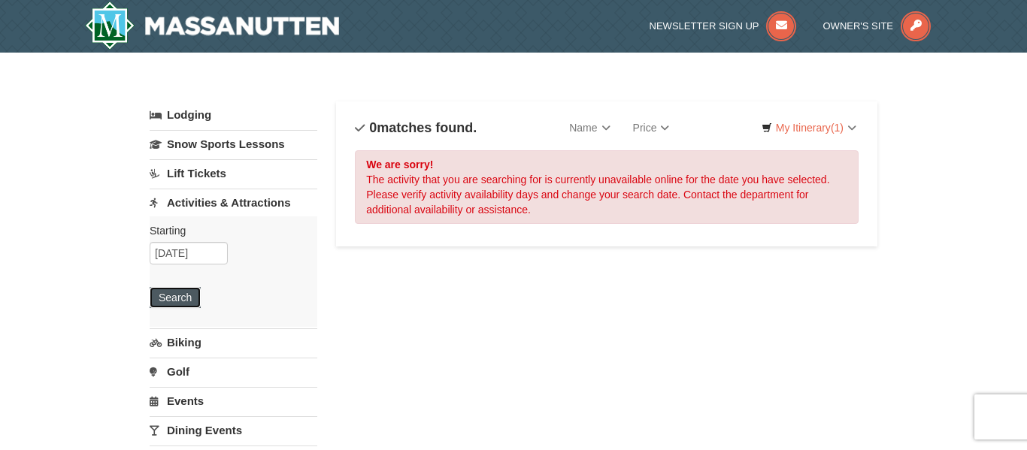
click at [185, 293] on button "Search" at bounding box center [175, 297] width 51 height 21
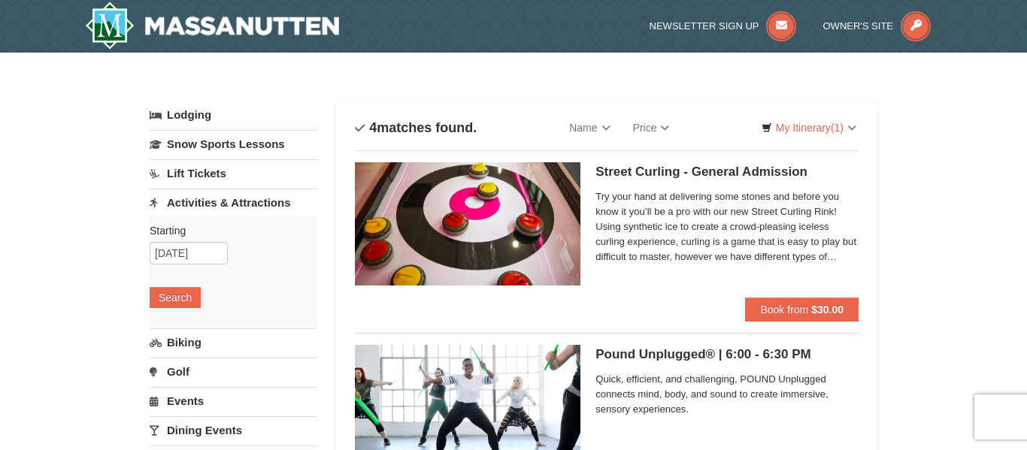
click at [207, 175] on link "Lift Tickets" at bounding box center [234, 173] width 168 height 28
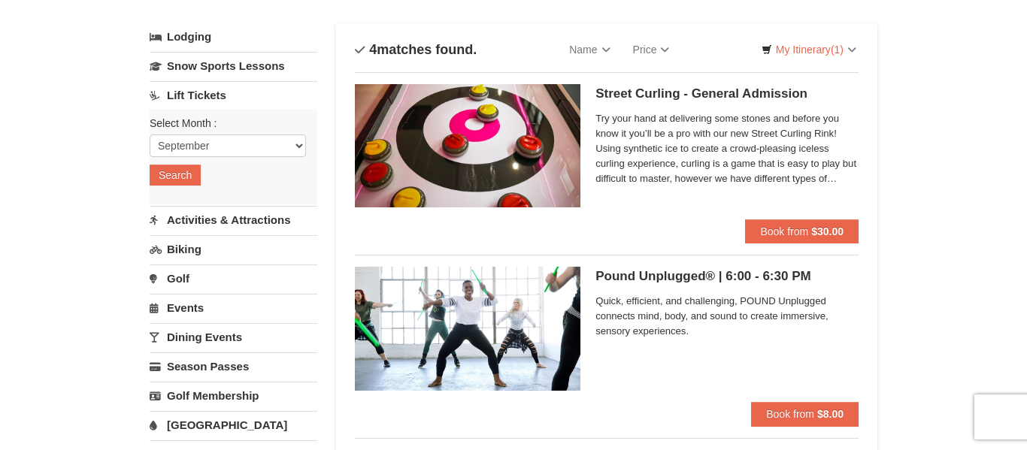
scroll to position [76, 0]
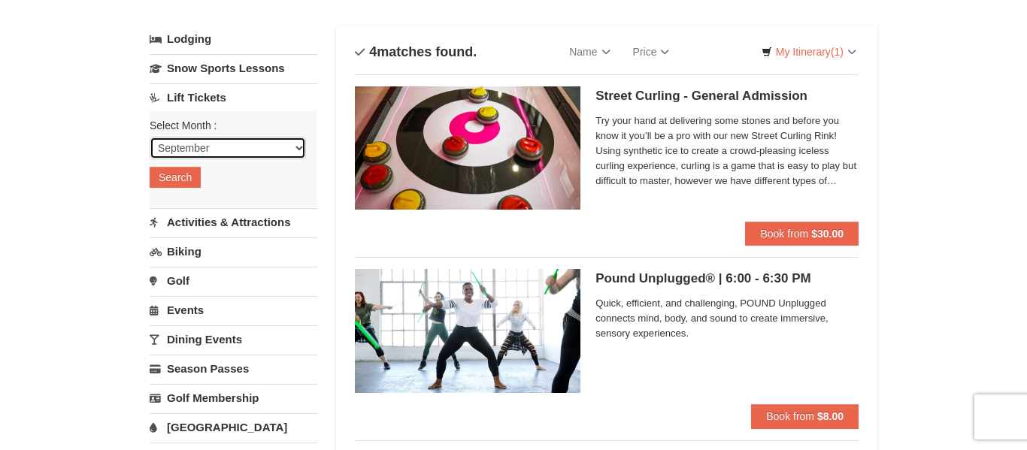
click at [246, 144] on select "September October November December January February March April May June July …" at bounding box center [228, 148] width 156 height 23
select select "1"
click at [150, 137] on select "September October November December January February March April May June July …" at bounding box center [228, 148] width 156 height 23
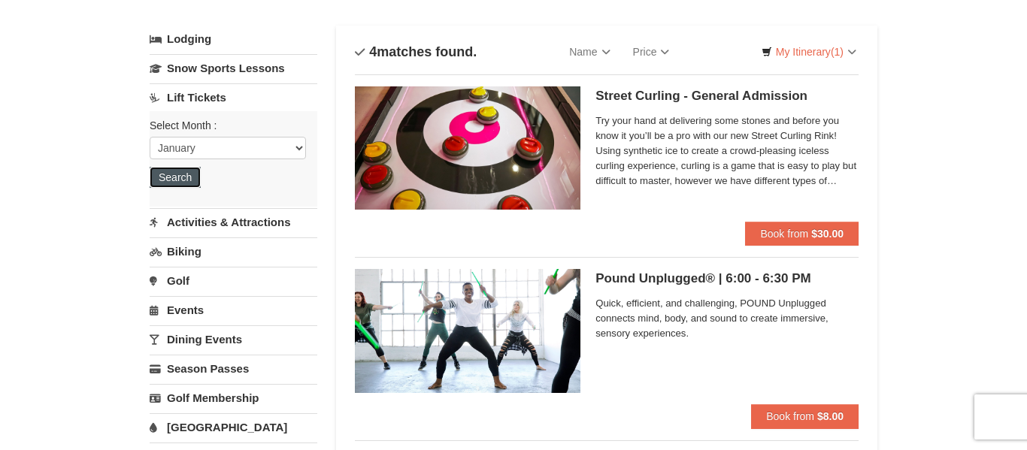
click at [174, 184] on button "Search" at bounding box center [175, 177] width 51 height 21
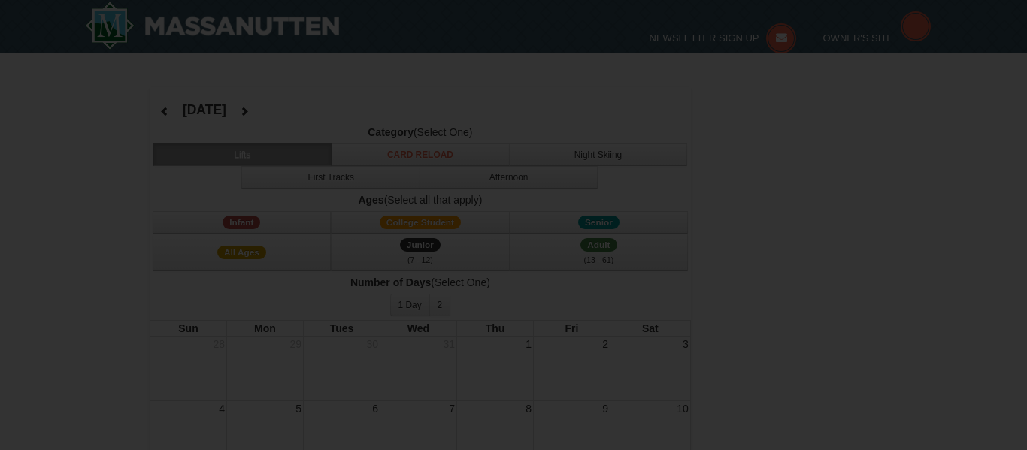
select select "1"
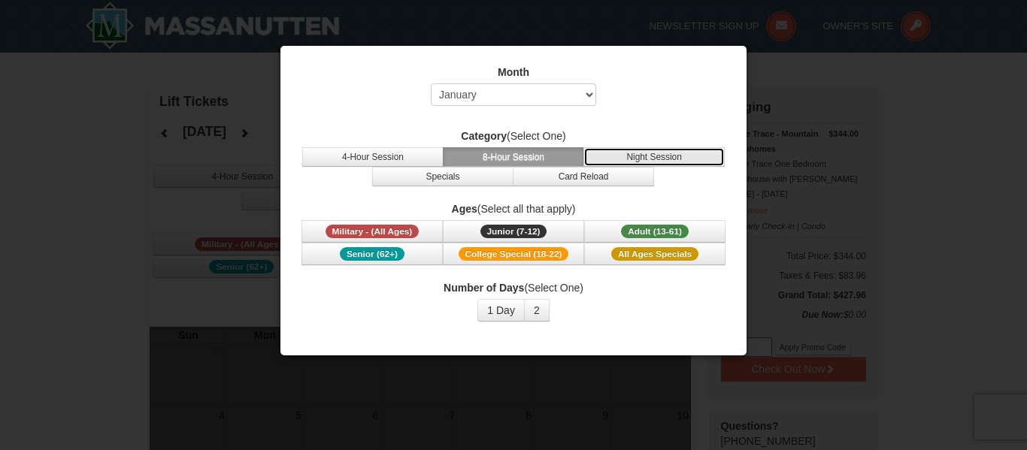
click at [646, 164] on button "Night Session" at bounding box center [654, 157] width 141 height 20
click at [174, 87] on div at bounding box center [513, 225] width 1027 height 450
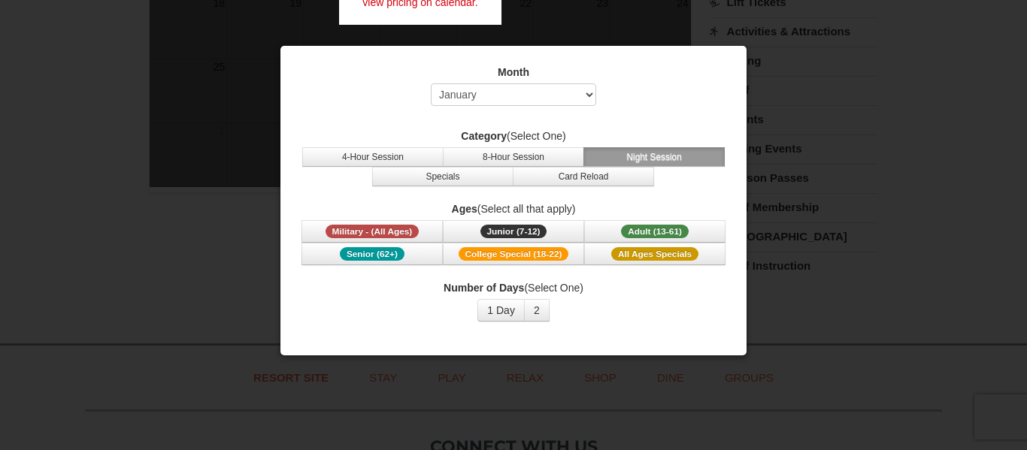
scroll to position [562, 0]
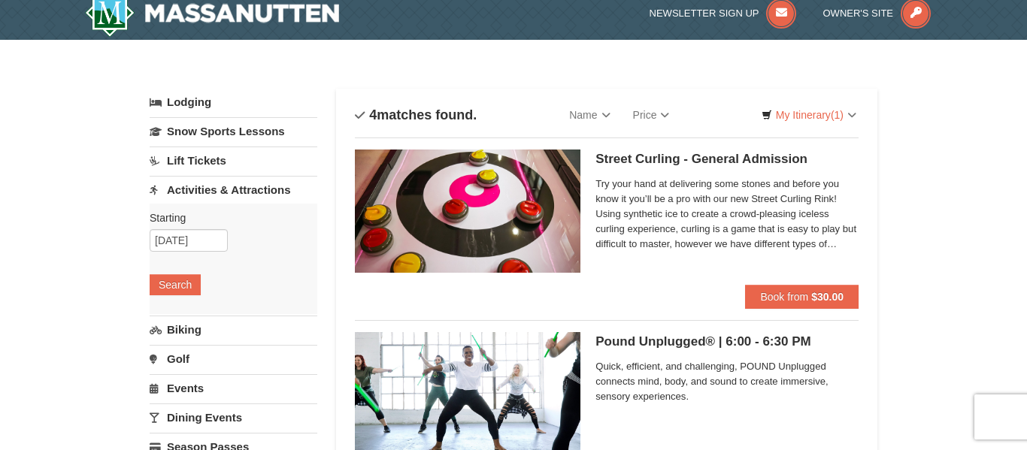
scroll to position [12, 0]
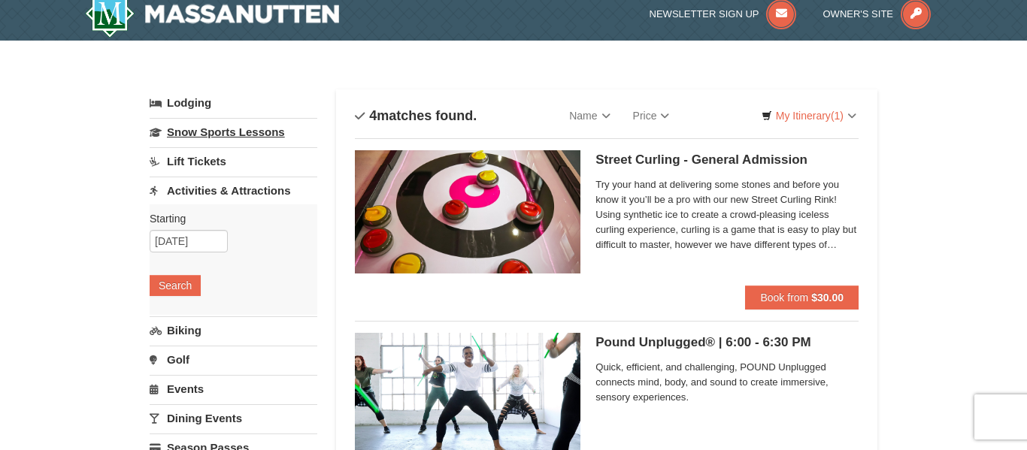
click at [230, 134] on link "Snow Sports Lessons" at bounding box center [234, 132] width 168 height 28
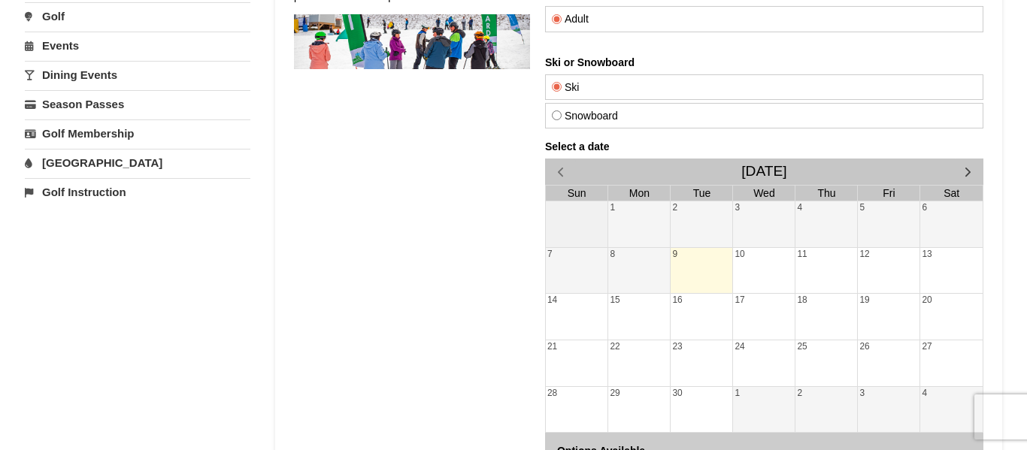
scroll to position [232, 0]
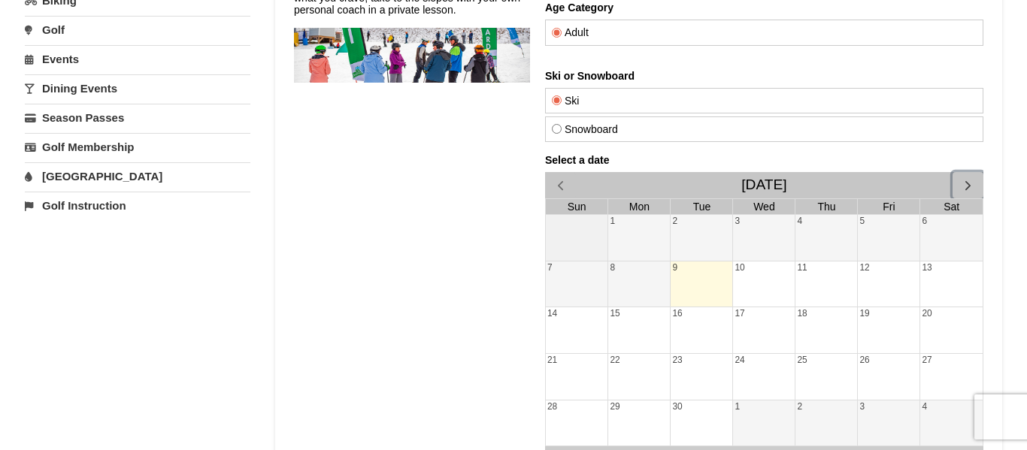
click at [959, 187] on button "button" at bounding box center [968, 185] width 31 height 26
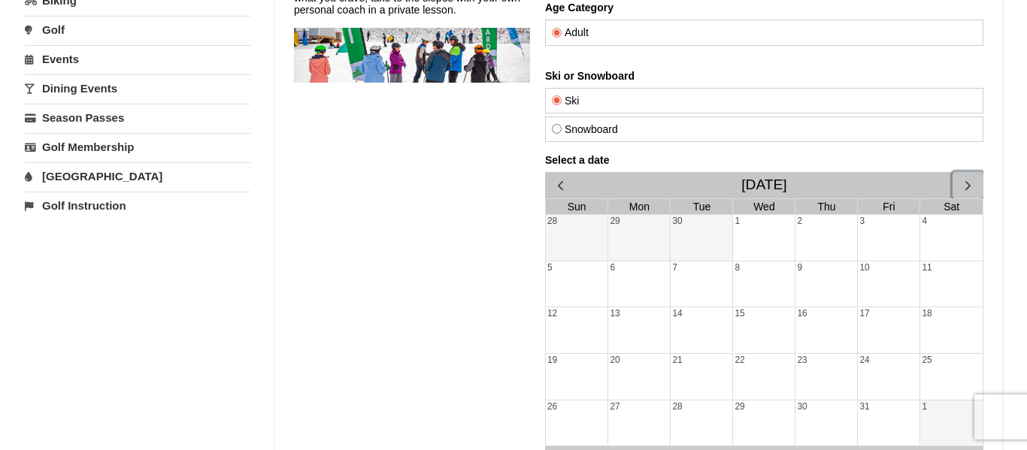
click at [959, 187] on button "button" at bounding box center [968, 185] width 31 height 26
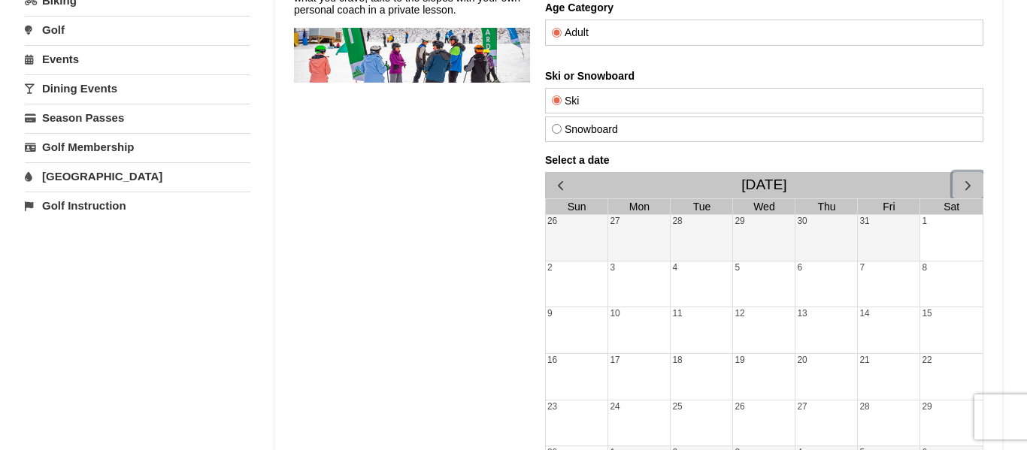
click at [959, 187] on button "button" at bounding box center [968, 185] width 31 height 26
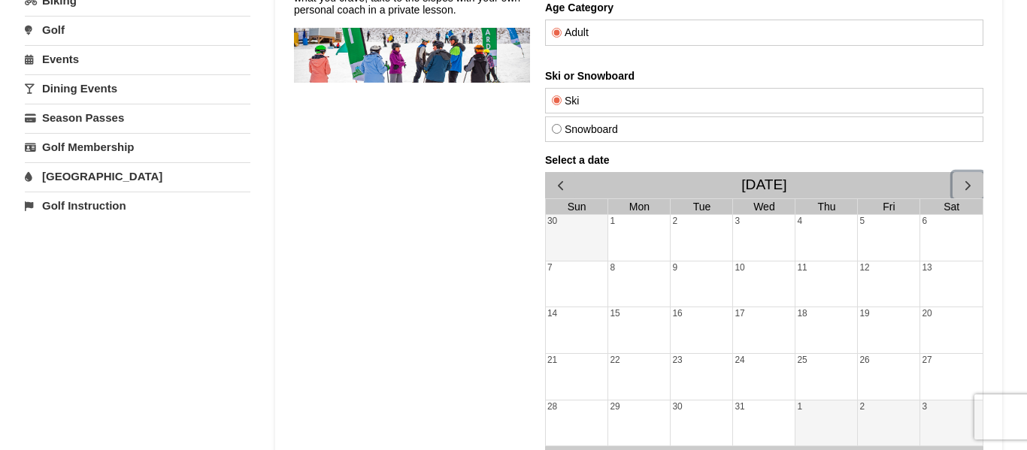
click at [959, 187] on button "button" at bounding box center [968, 185] width 31 height 26
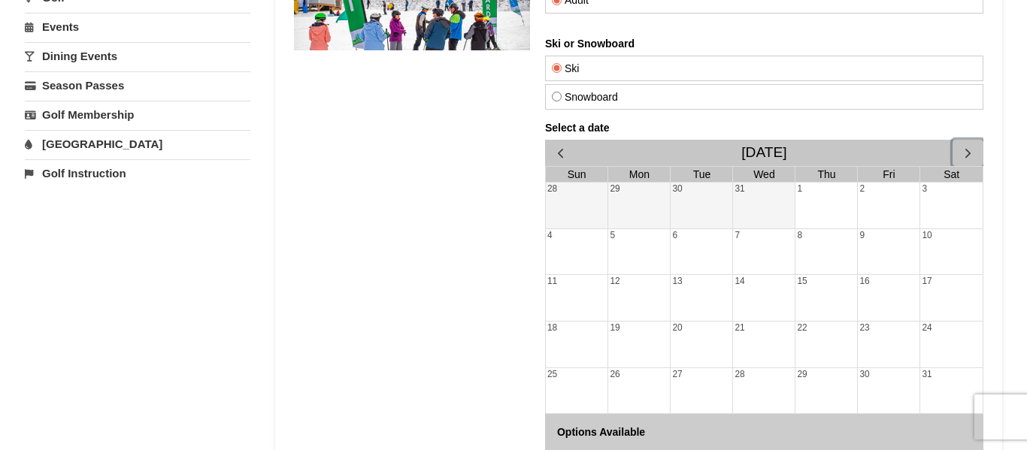
scroll to position [271, 0]
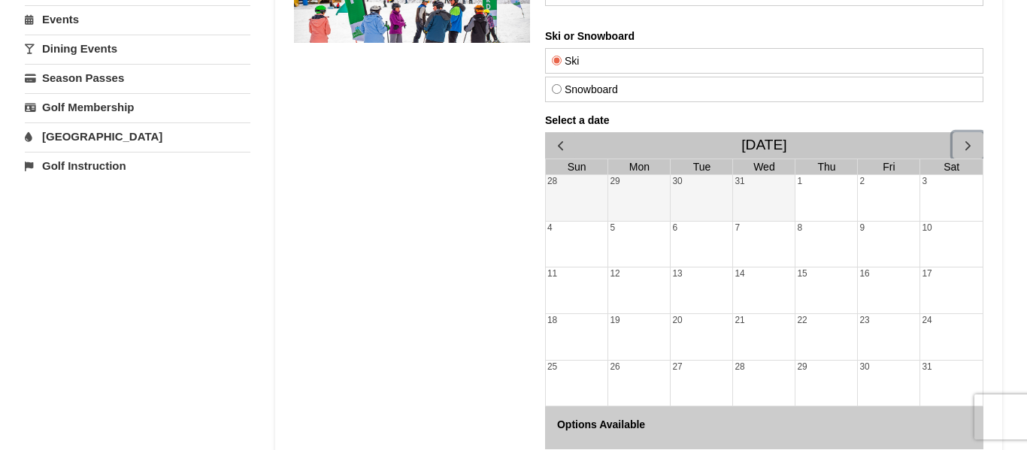
click at [568, 335] on div "18" at bounding box center [577, 337] width 62 height 46
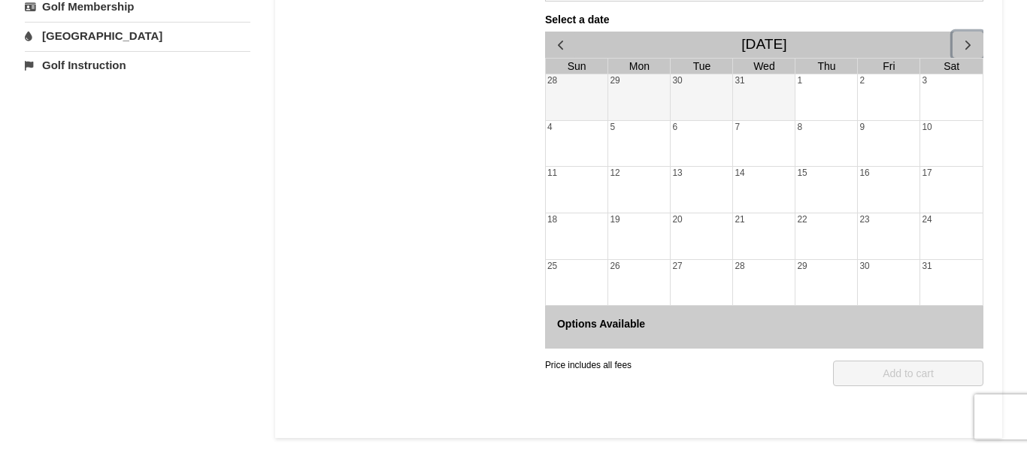
scroll to position [374, 0]
click at [626, 229] on div "19" at bounding box center [639, 235] width 62 height 46
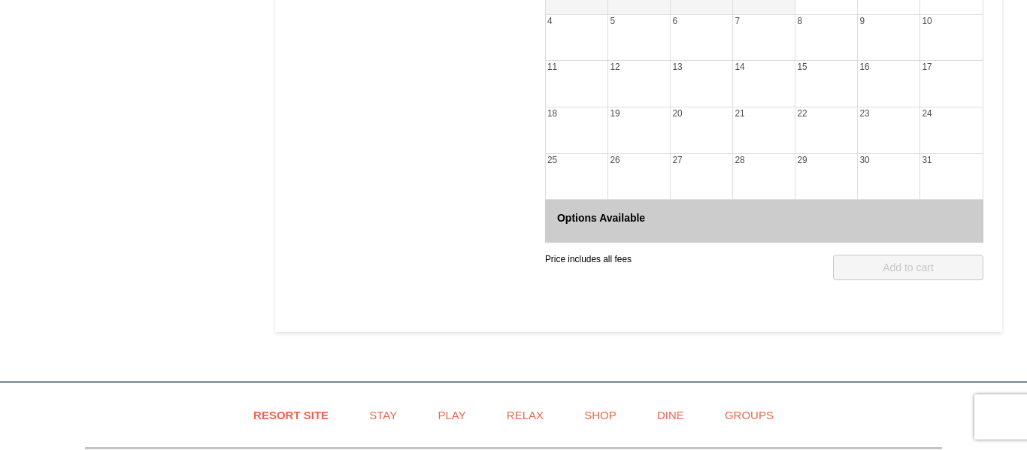
scroll to position [480, 0]
click at [568, 120] on div "18" at bounding box center [577, 129] width 62 height 46
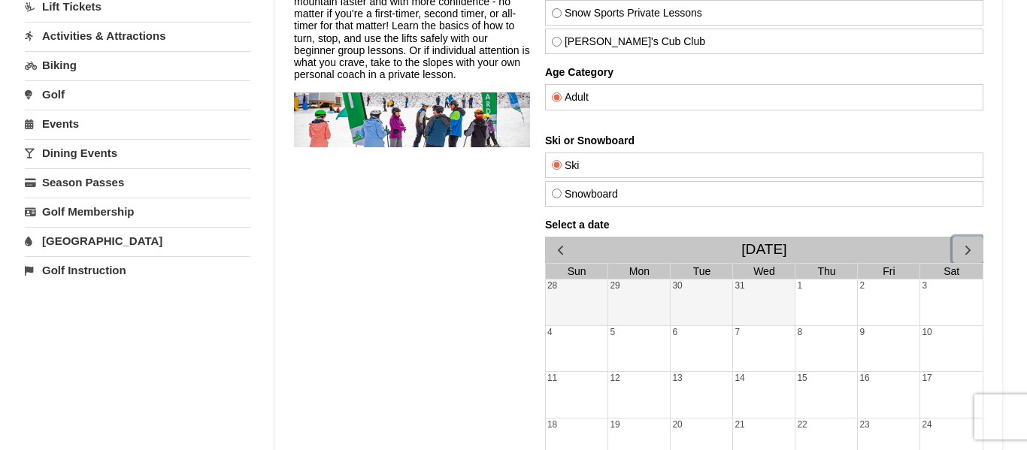
scroll to position [0, 0]
